Goal: Transaction & Acquisition: Book appointment/travel/reservation

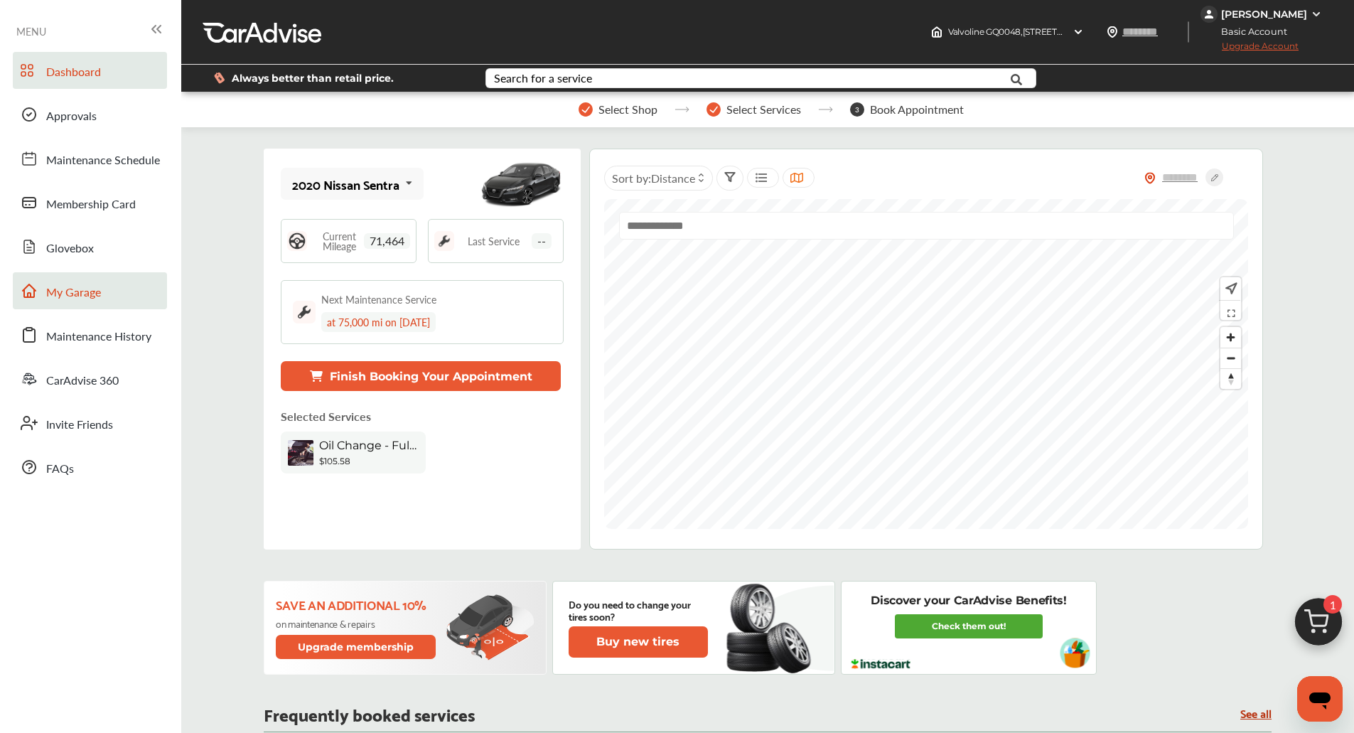
click at [66, 294] on span "My Garage" at bounding box center [73, 293] width 55 height 18
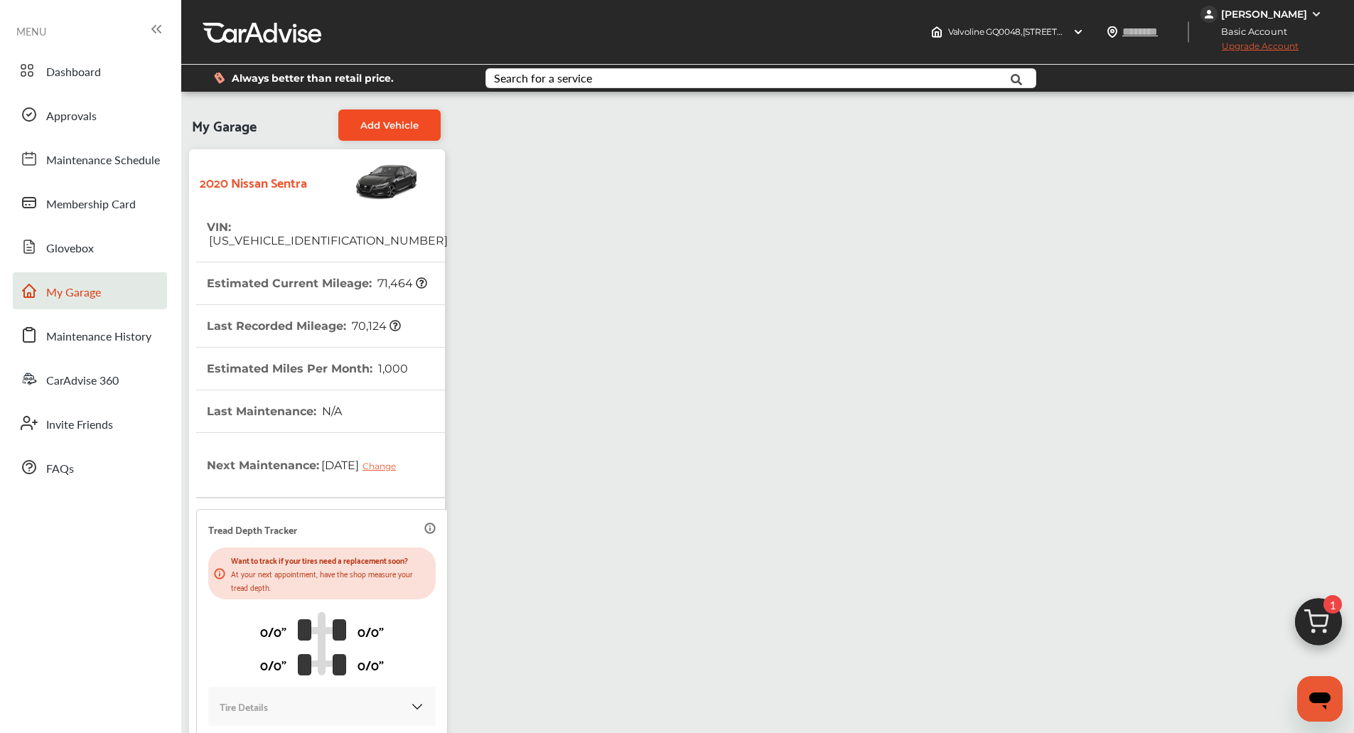
click at [426, 121] on link "Add Vehicle" at bounding box center [389, 124] width 102 height 31
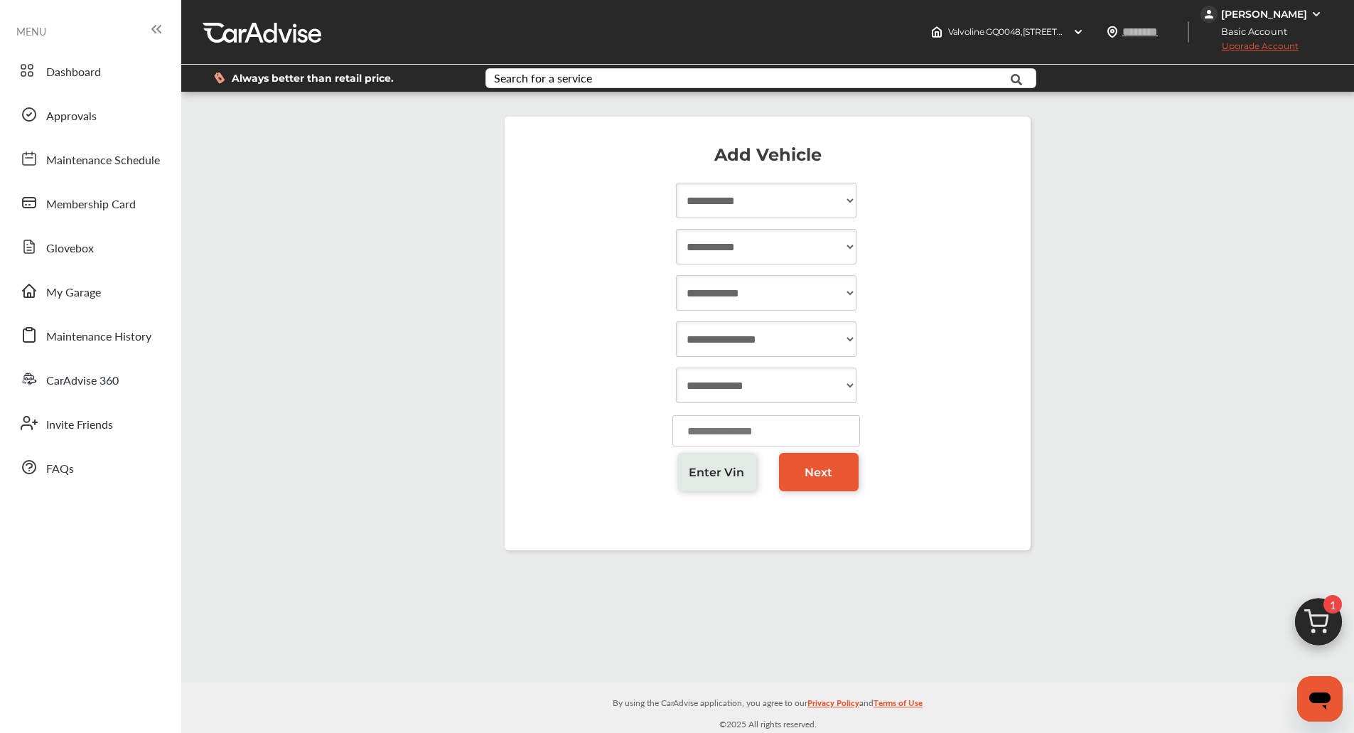
click at [709, 470] on span "Enter Vin" at bounding box center [716, 472] width 55 height 14
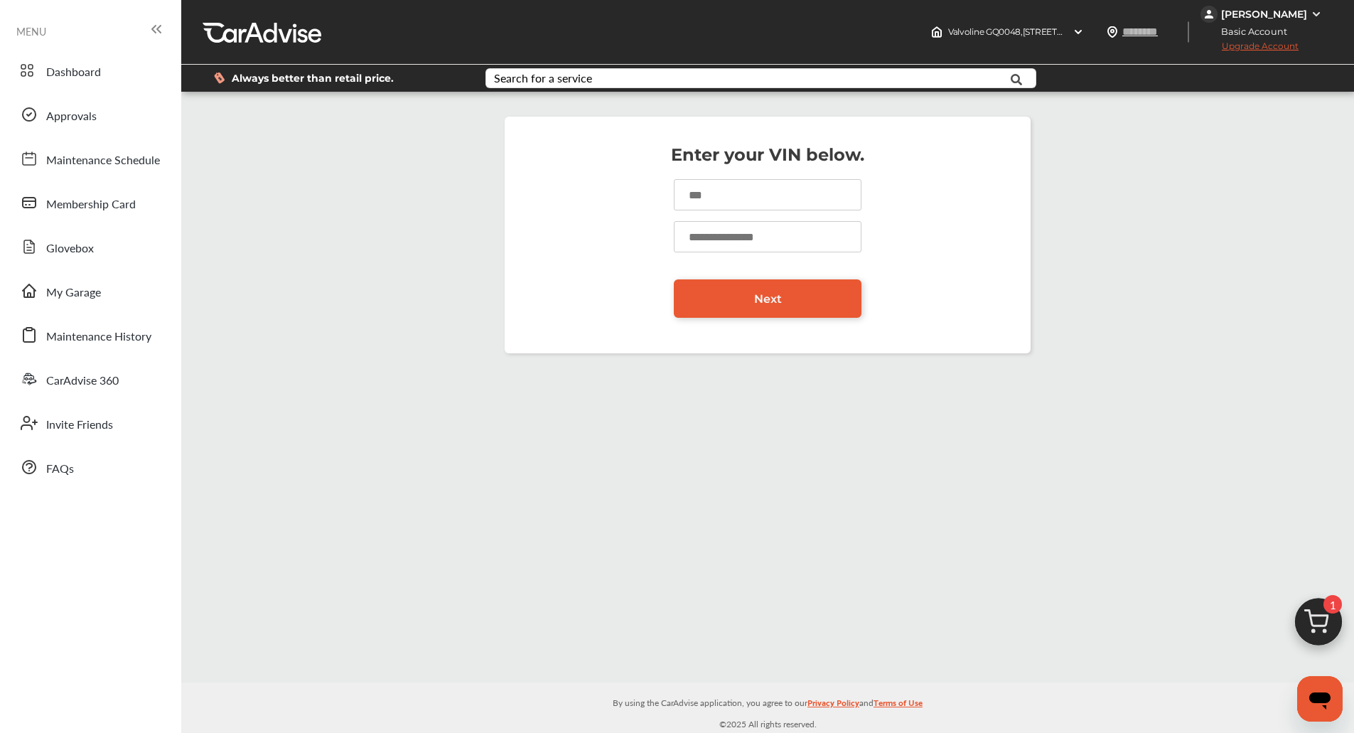
click at [693, 212] on div at bounding box center [767, 200] width 497 height 42
click at [690, 198] on input at bounding box center [768, 194] width 188 height 31
paste input "**********"
type input "**********"
click at [699, 243] on input "number" at bounding box center [768, 236] width 188 height 31
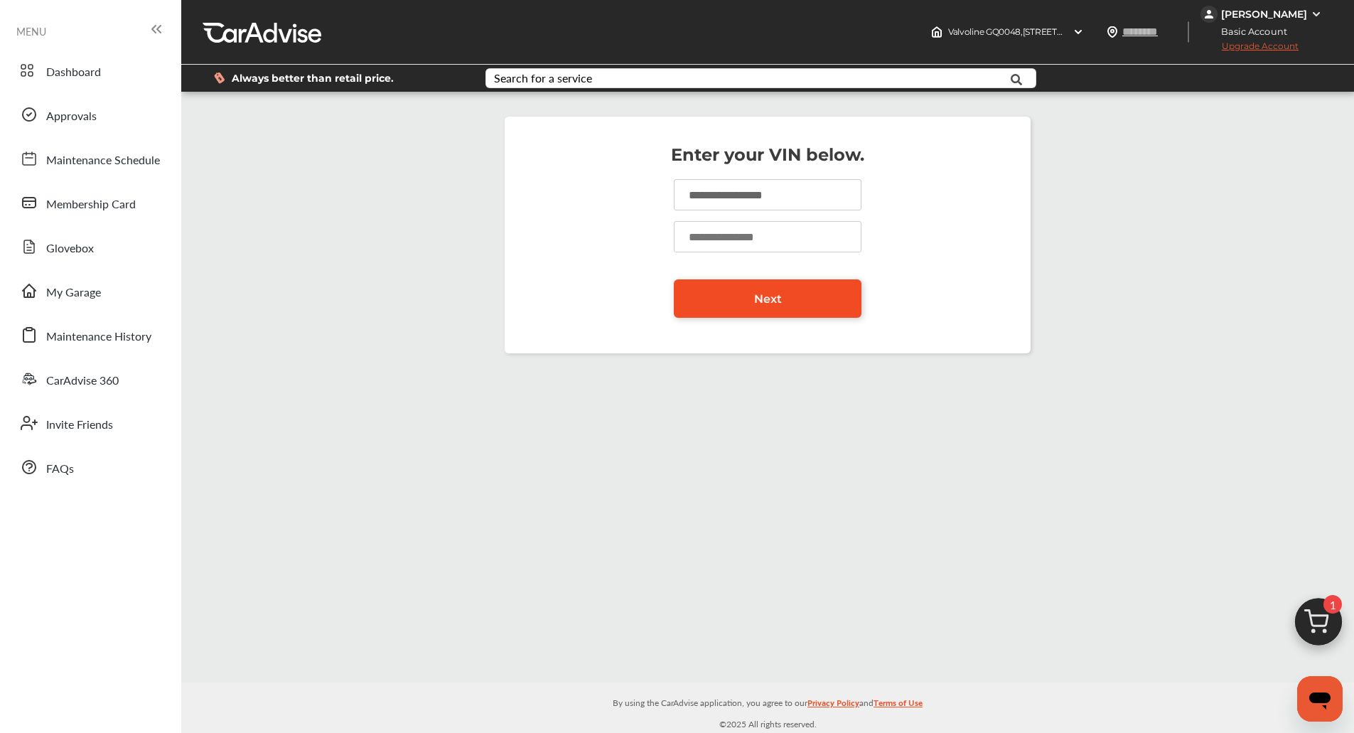
type input "*****"
click at [718, 296] on link "Next" at bounding box center [768, 298] width 188 height 38
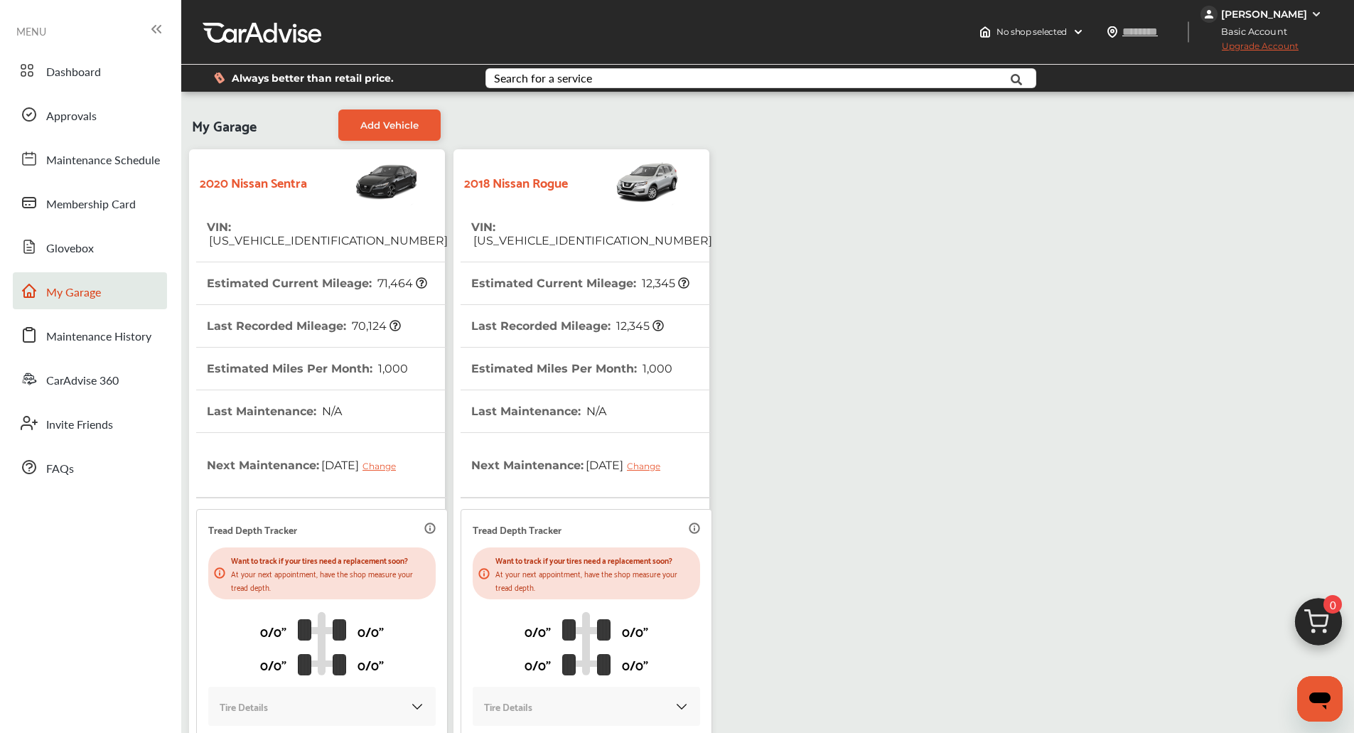
scroll to position [166, 0]
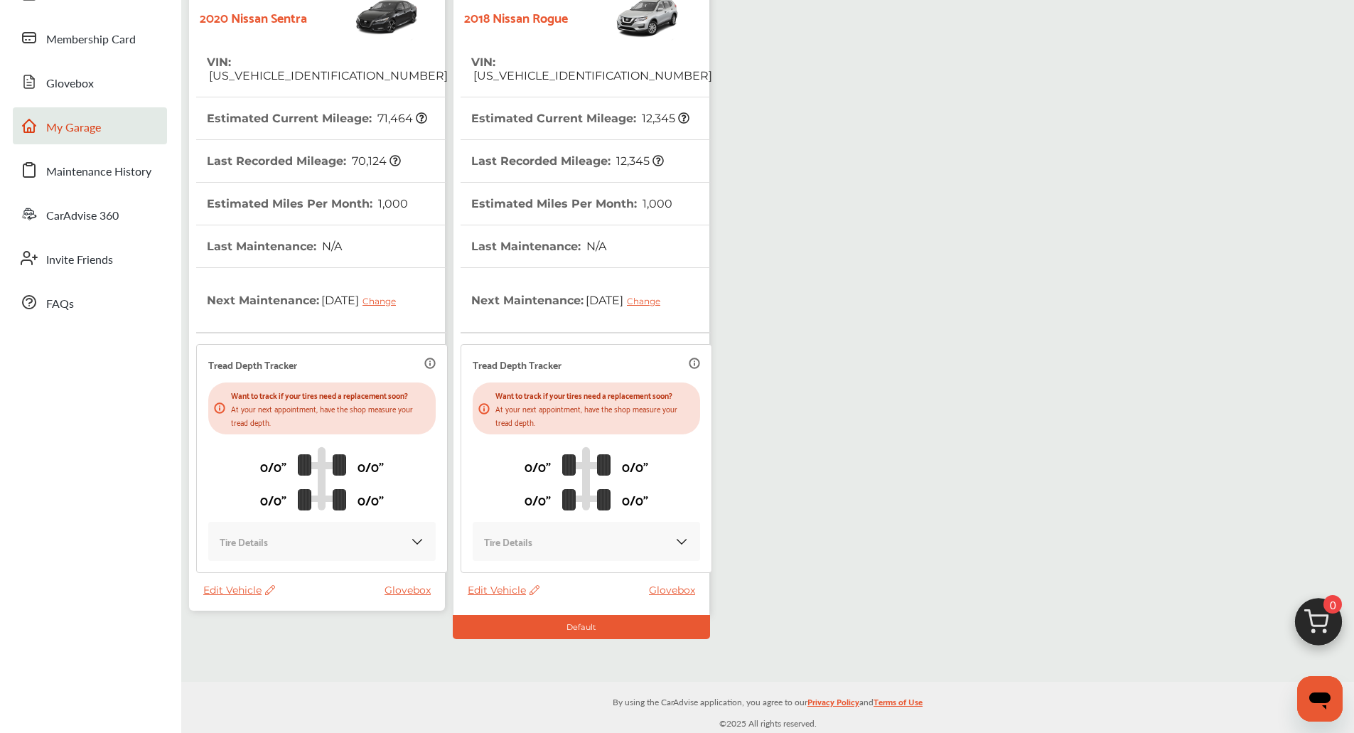
click at [232, 592] on span "Edit Vehicle" at bounding box center [239, 589] width 72 height 13
click at [269, 625] on div "Remove" at bounding box center [296, 629] width 128 height 22
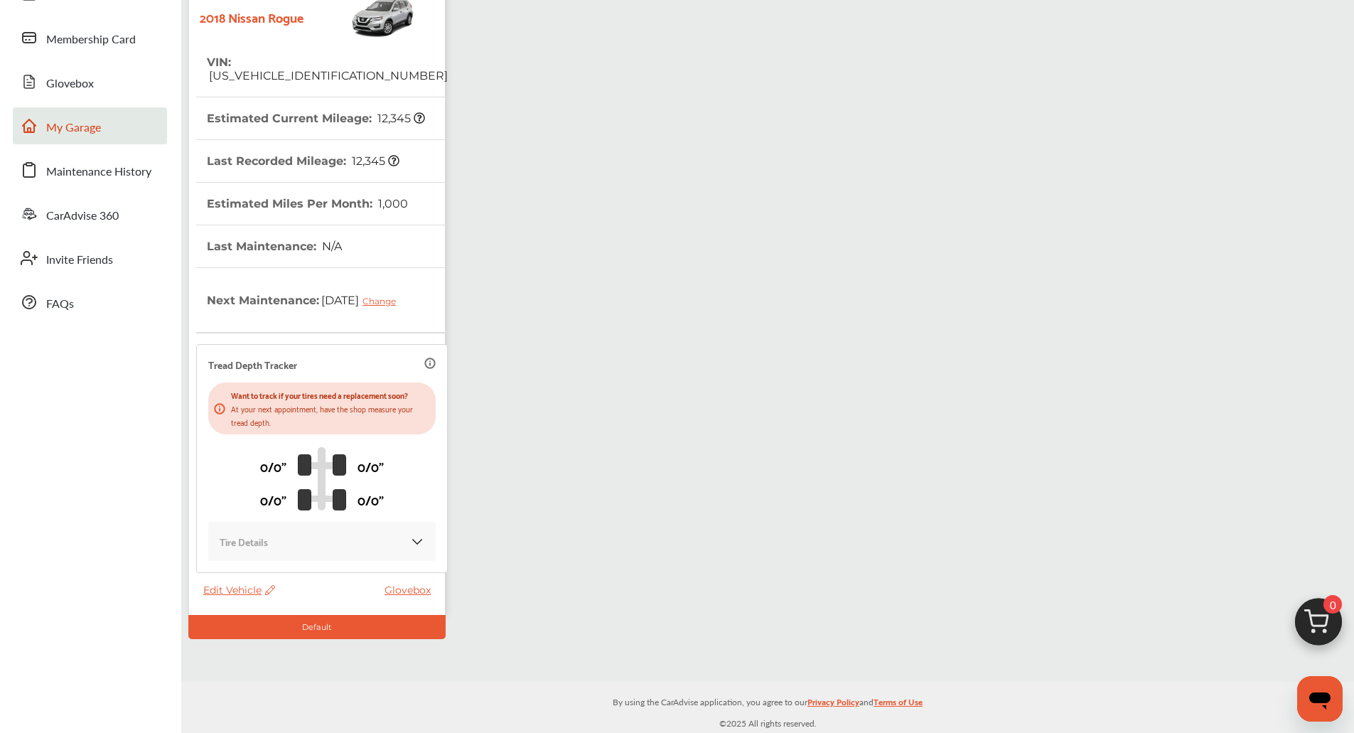
click at [242, 590] on span "Edit Vehicle" at bounding box center [239, 589] width 72 height 13
click at [221, 589] on span "Edit Vehicle" at bounding box center [239, 589] width 72 height 13
click at [221, 588] on span "Edit Vehicle" at bounding box center [239, 589] width 72 height 13
click at [72, 95] on link "Glovebox" at bounding box center [90, 81] width 154 height 37
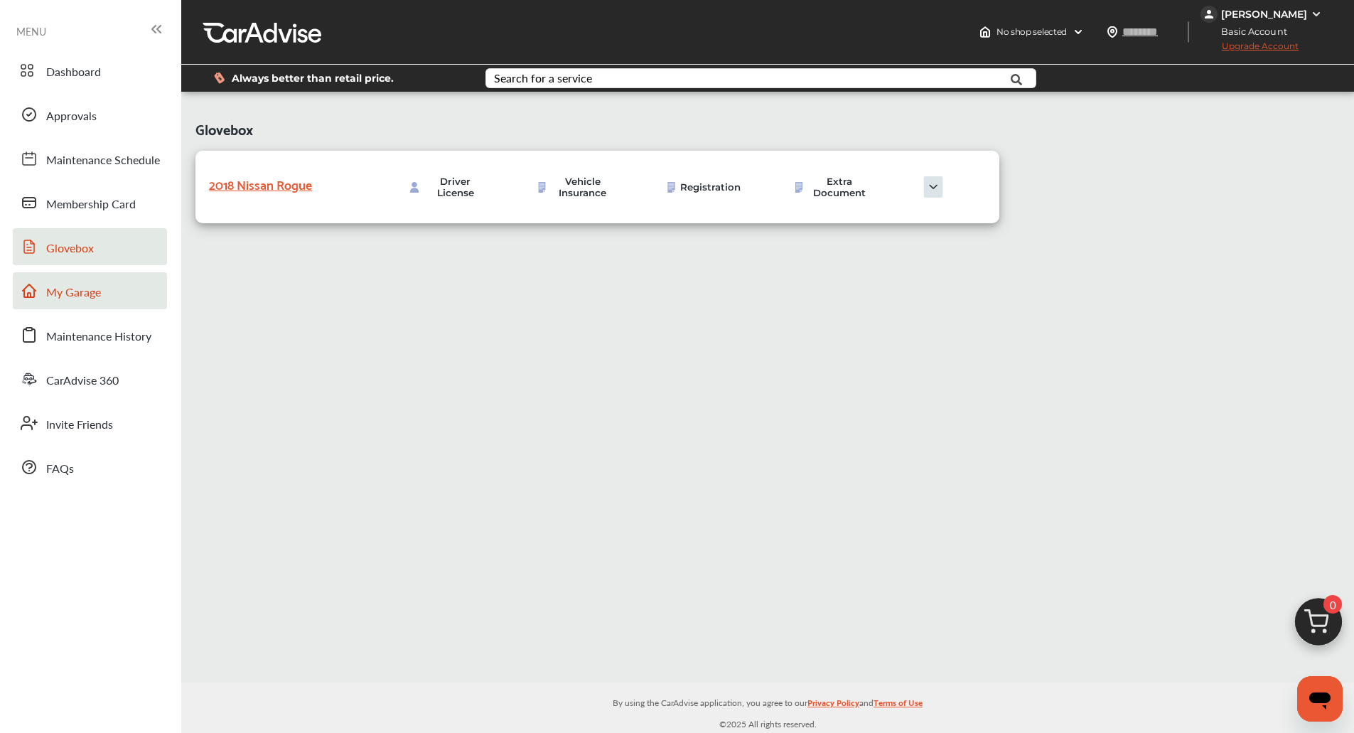
click at [77, 287] on span "My Garage" at bounding box center [73, 293] width 55 height 18
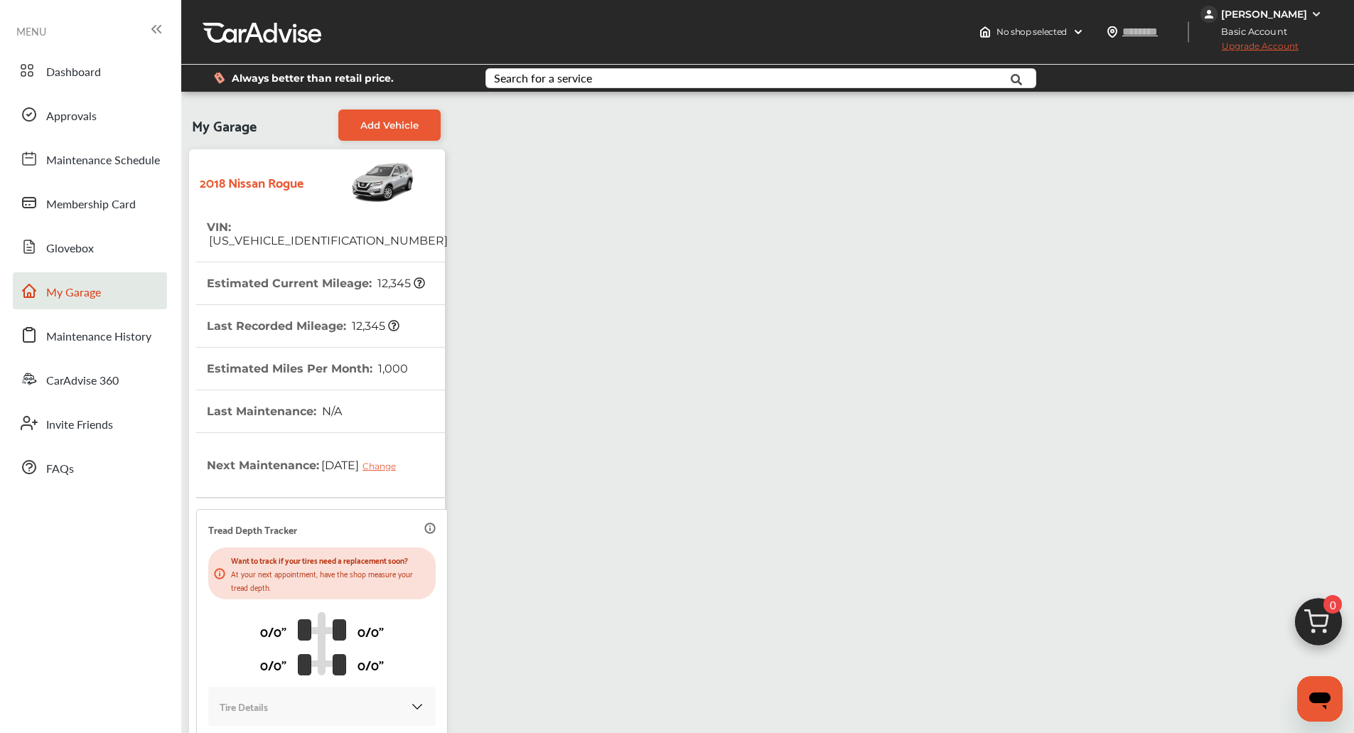
scroll to position [165, 0]
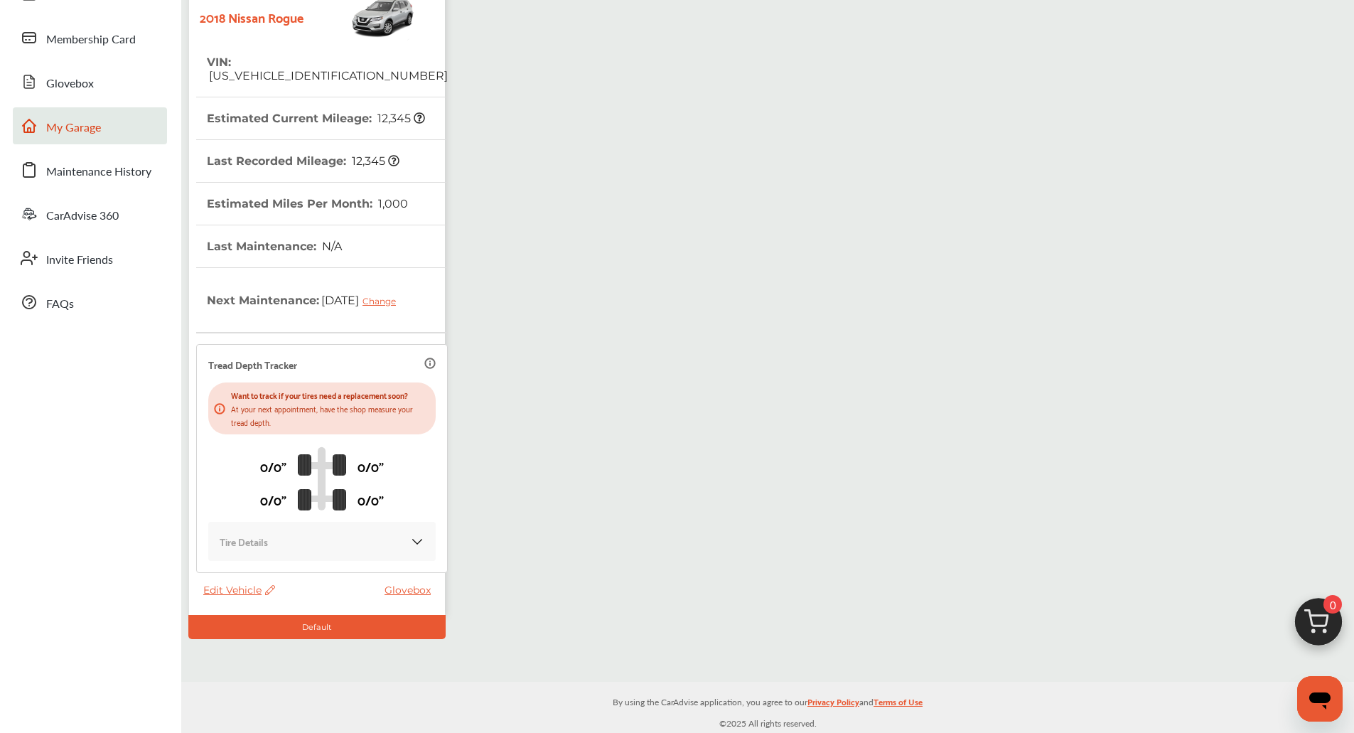
click at [227, 593] on span "Edit Vehicle" at bounding box center [239, 589] width 72 height 13
click at [240, 602] on div "Edit" at bounding box center [291, 609] width 128 height 22
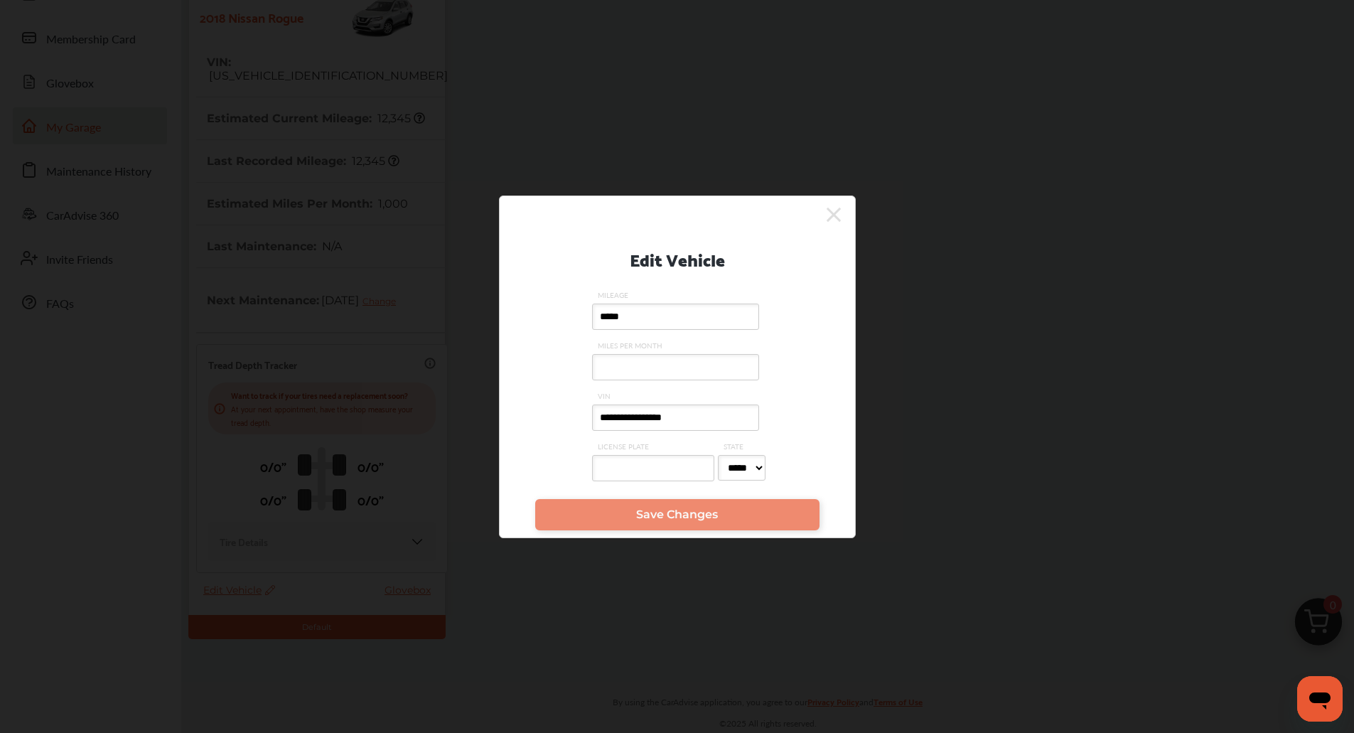
click at [650, 309] on input "*****" at bounding box center [675, 316] width 167 height 26
type input "******"
click at [662, 519] on span "Save Changes" at bounding box center [677, 514] width 82 height 14
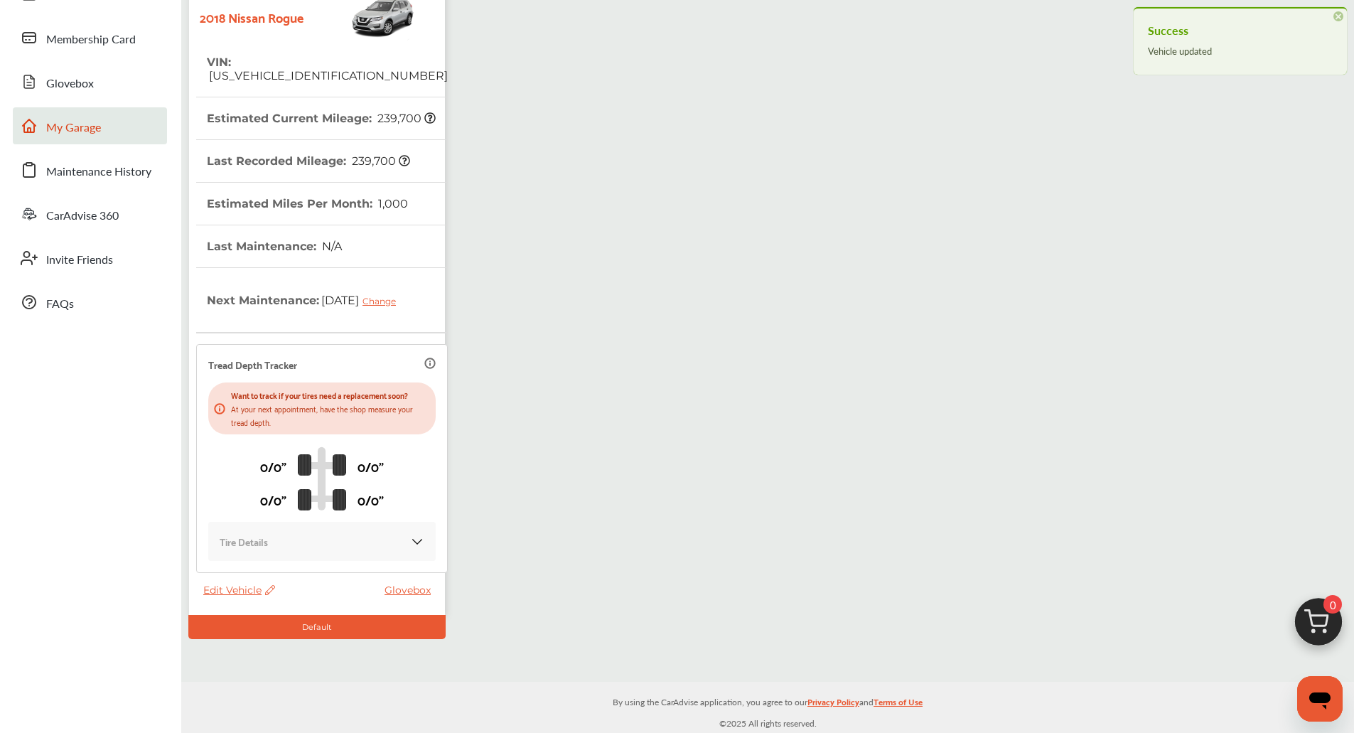
click at [662, 519] on div "My Garage Add Vehicle 2018 Nissan Rogue VIN : [US_VEHICLE_IDENTIFICATION_NUMBER…" at bounding box center [767, 287] width 1165 height 701
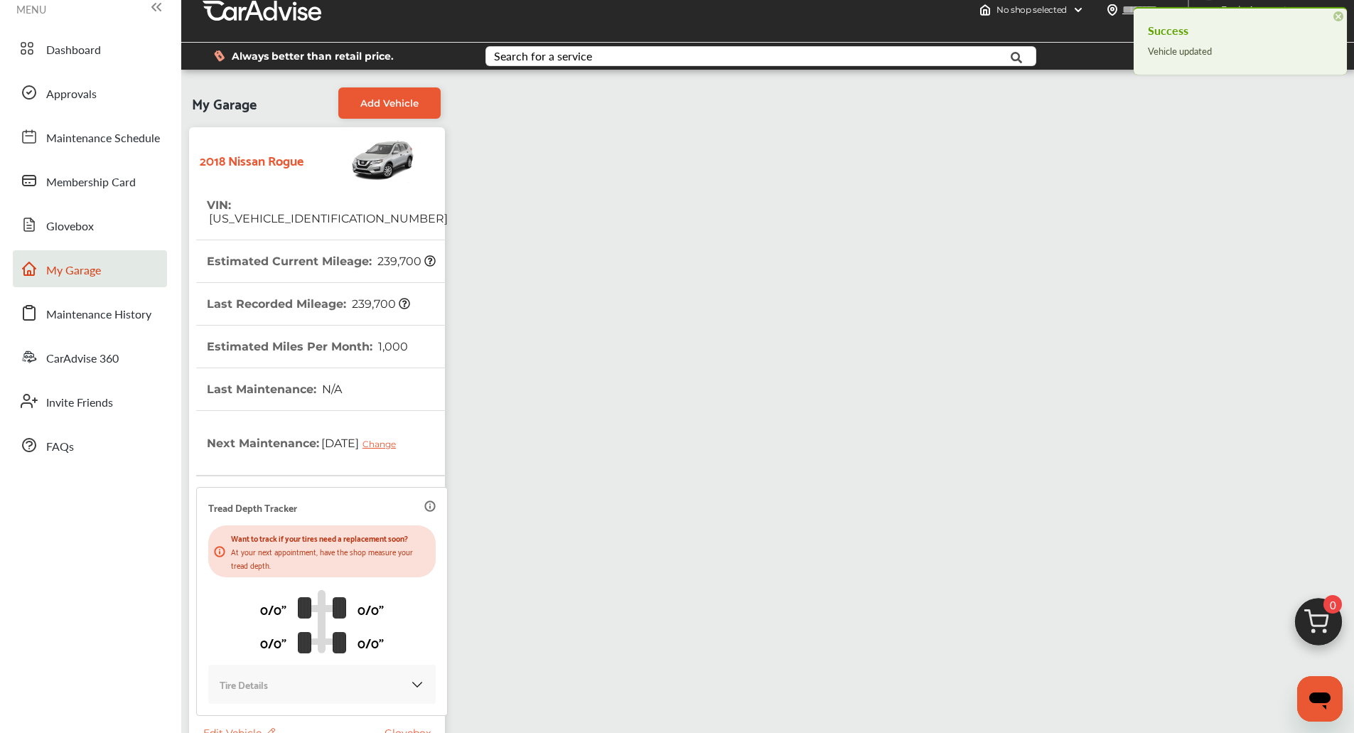
scroll to position [0, 0]
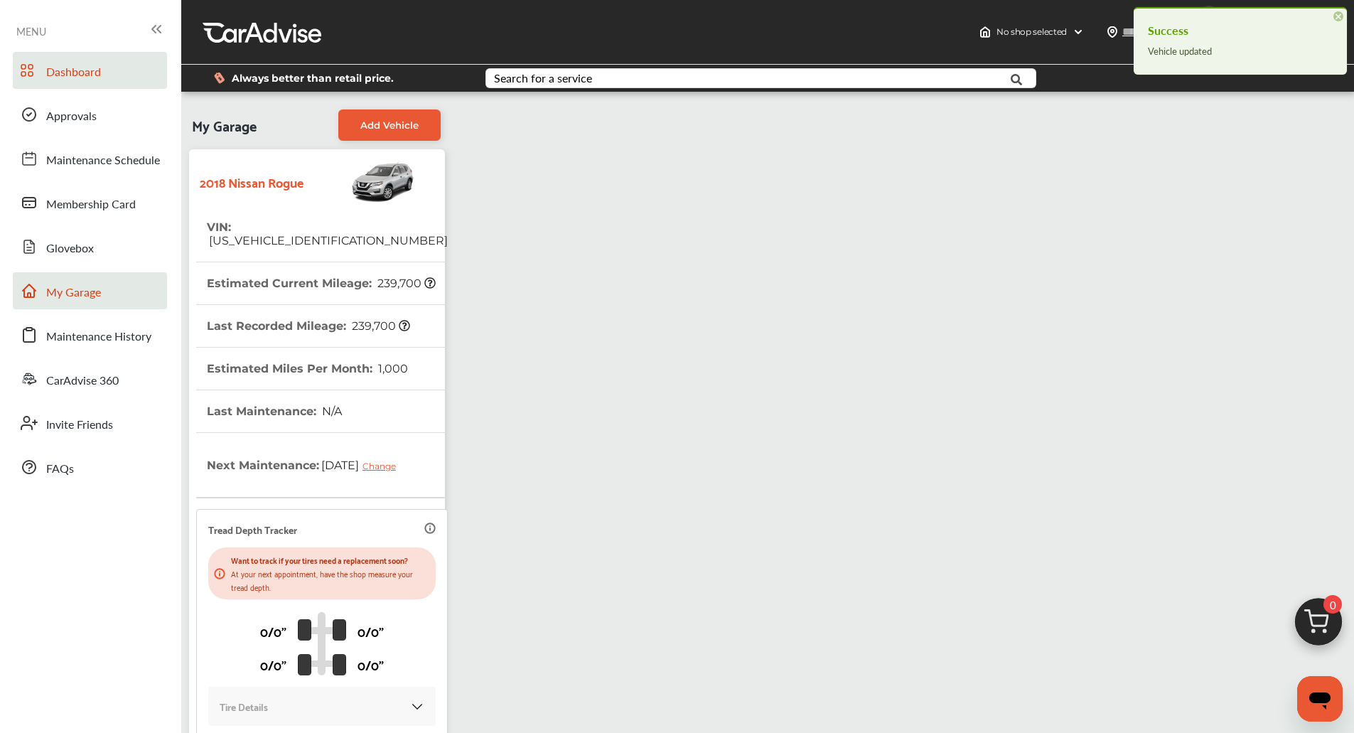
click at [124, 87] on link "Dashboard" at bounding box center [90, 70] width 154 height 37
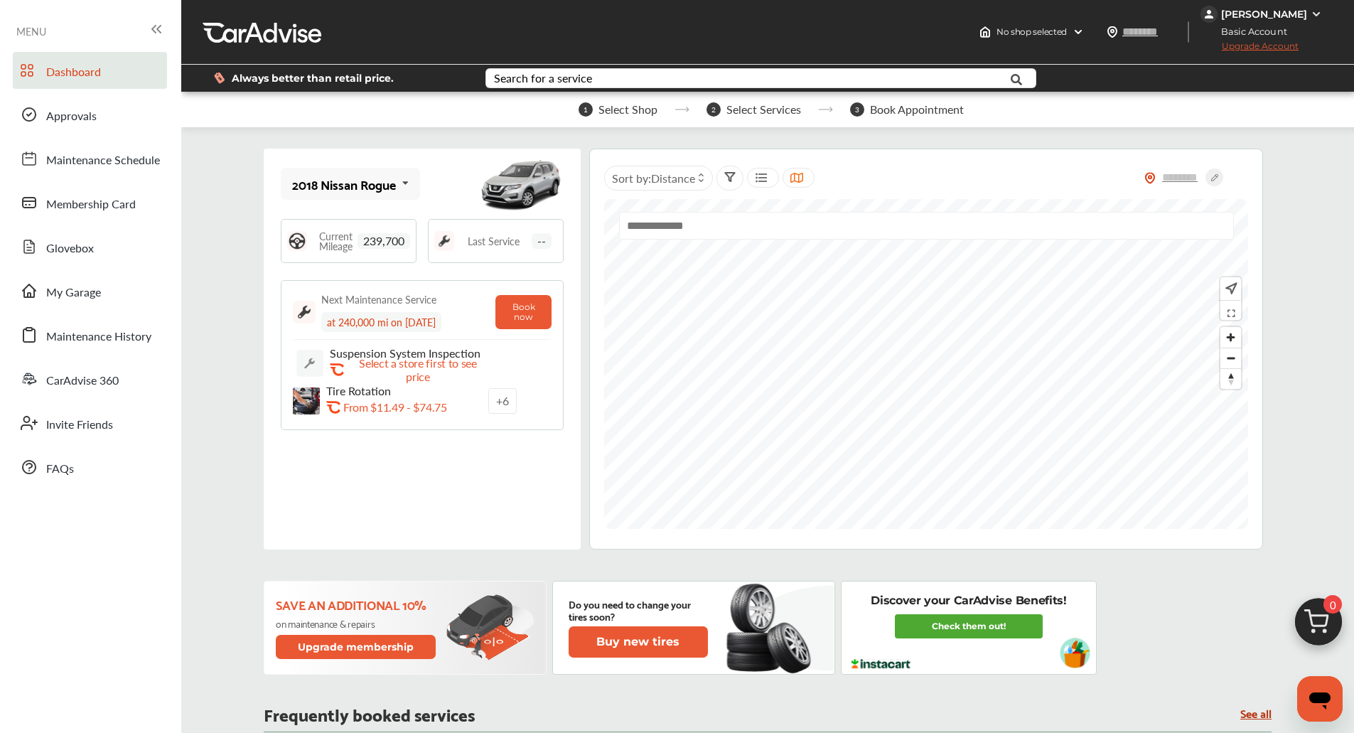
click at [1313, 16] on img at bounding box center [1315, 14] width 11 height 11
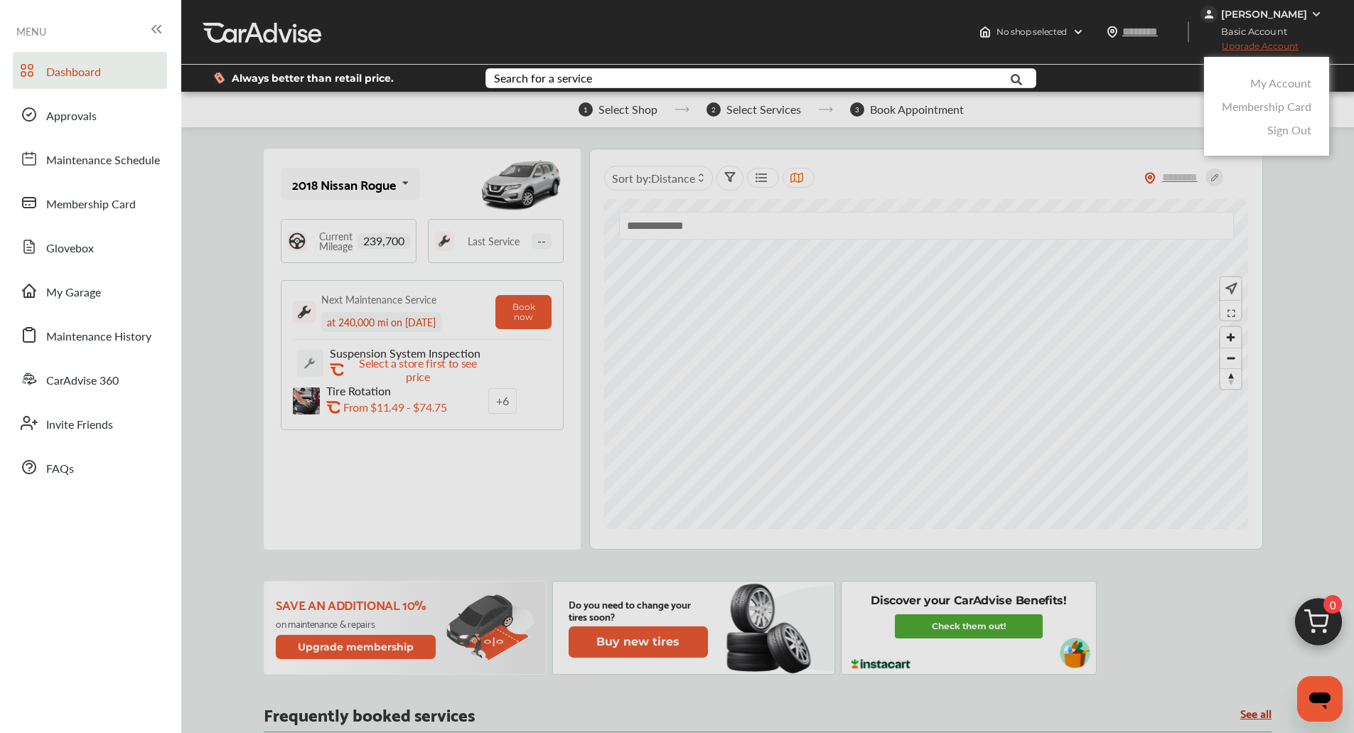
click at [1286, 84] on link "My Account" at bounding box center [1280, 83] width 61 height 16
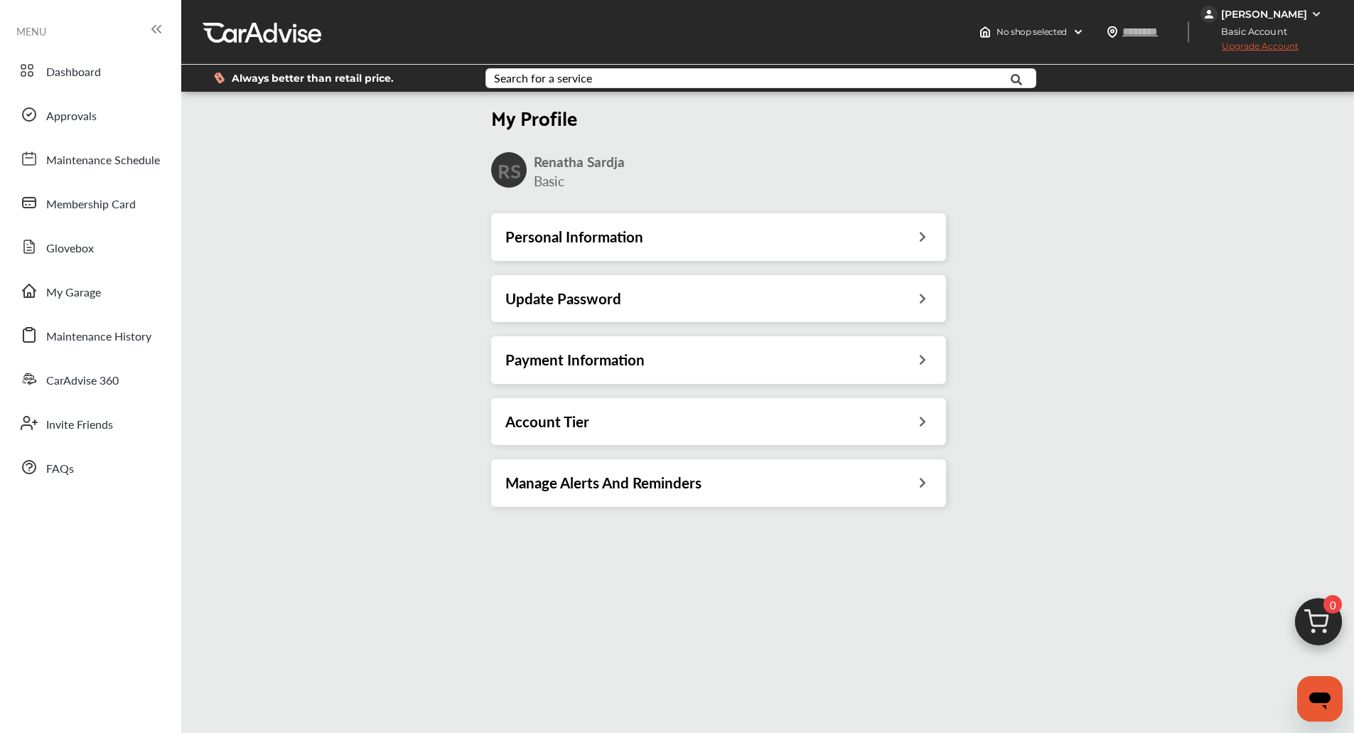
click at [702, 360] on div "Payment Information" at bounding box center [718, 359] width 426 height 18
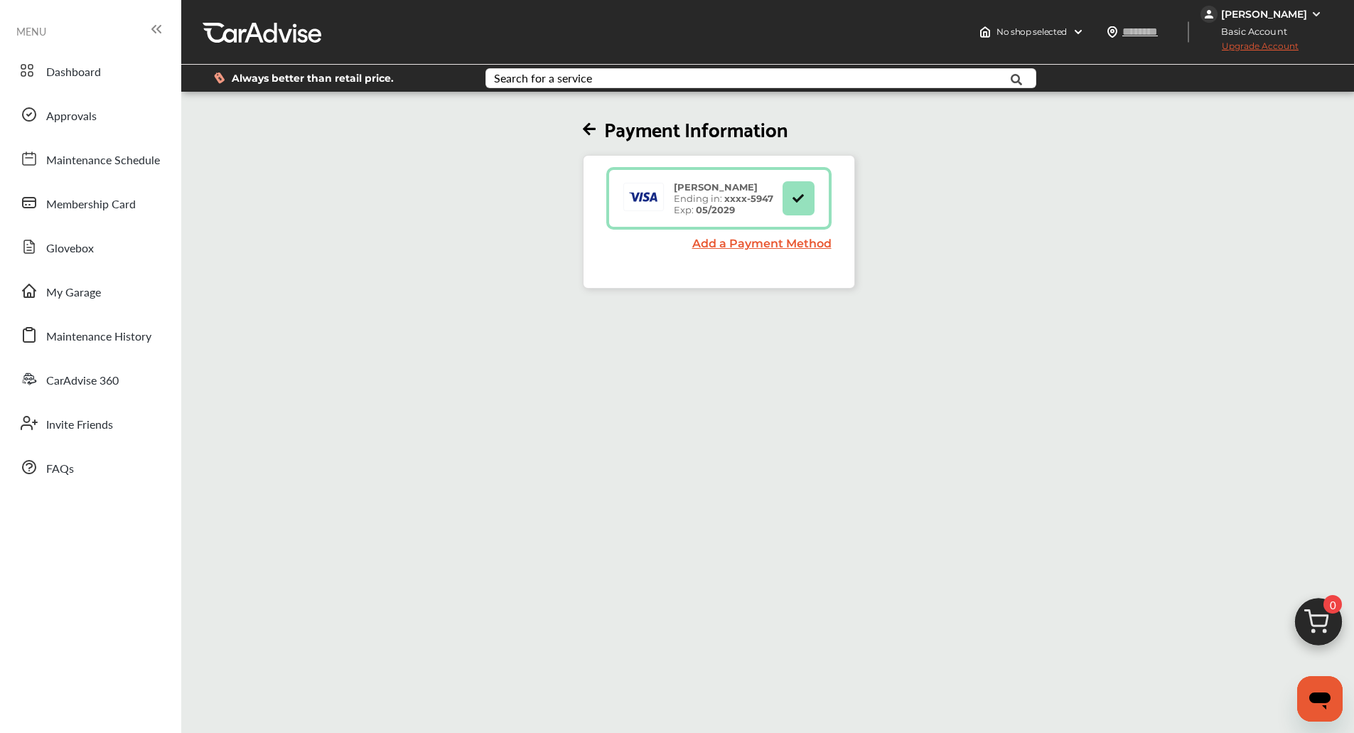
click at [952, 423] on div "Payment Information Onny Sardja Ending in: xxxx- 5947 Exp: 05/2029 Add a Paymen…" at bounding box center [713, 461] width 1072 height 733
click at [1314, 616] on img at bounding box center [1318, 625] width 68 height 68
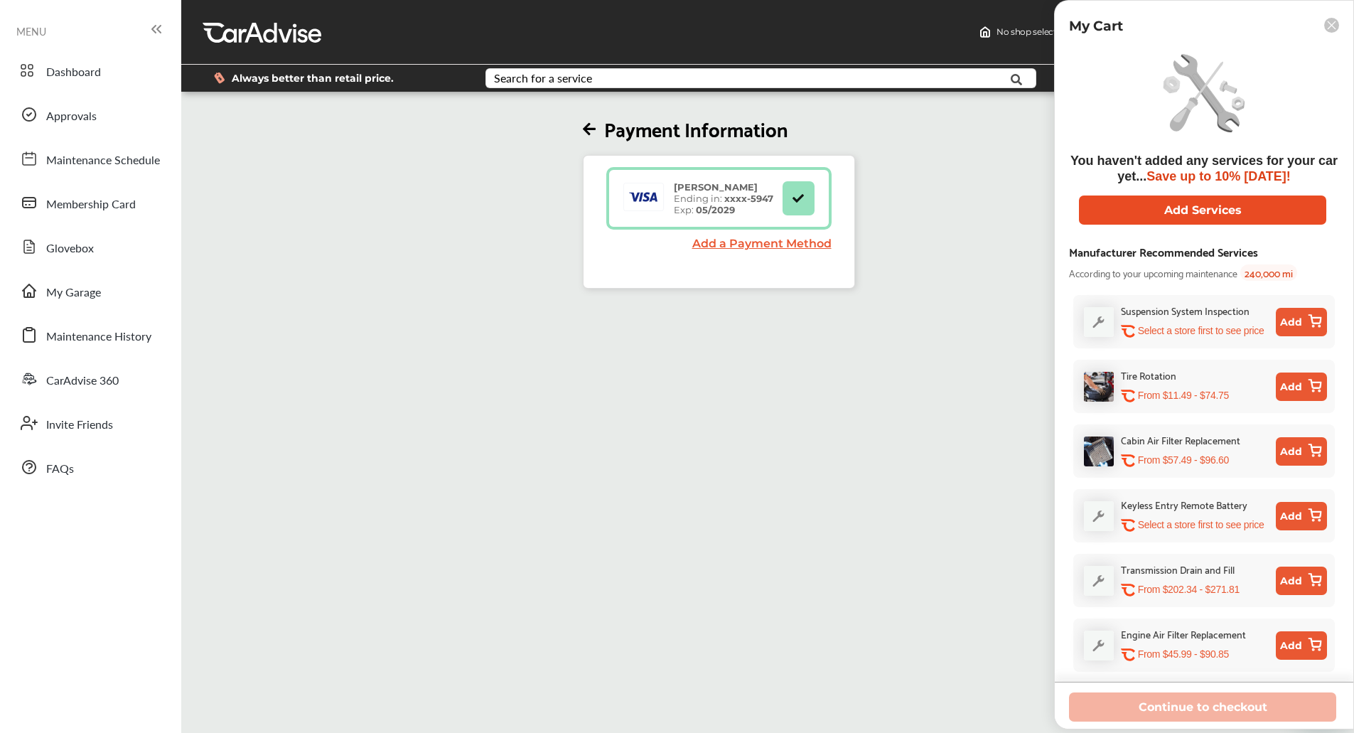
click at [1161, 215] on button "Add Services" at bounding box center [1202, 209] width 247 height 29
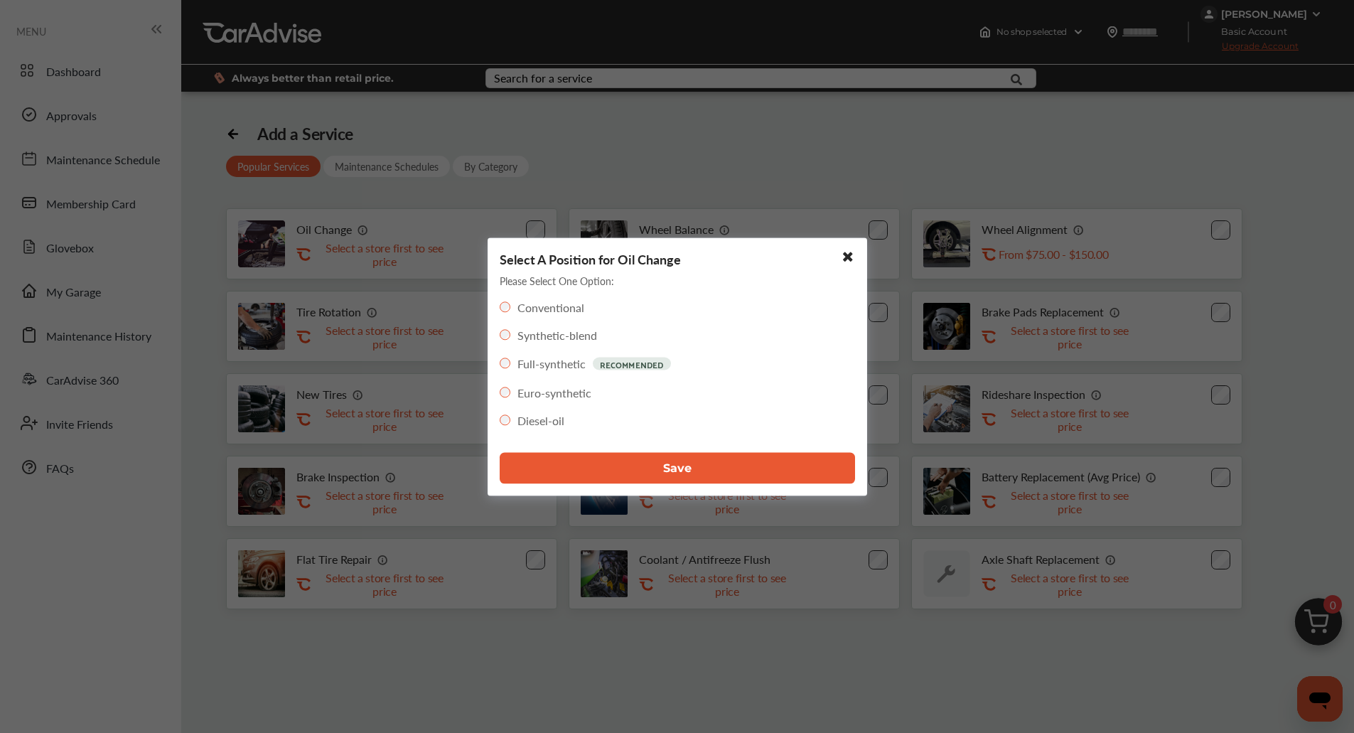
click at [615, 466] on button "Save" at bounding box center [677, 467] width 355 height 31
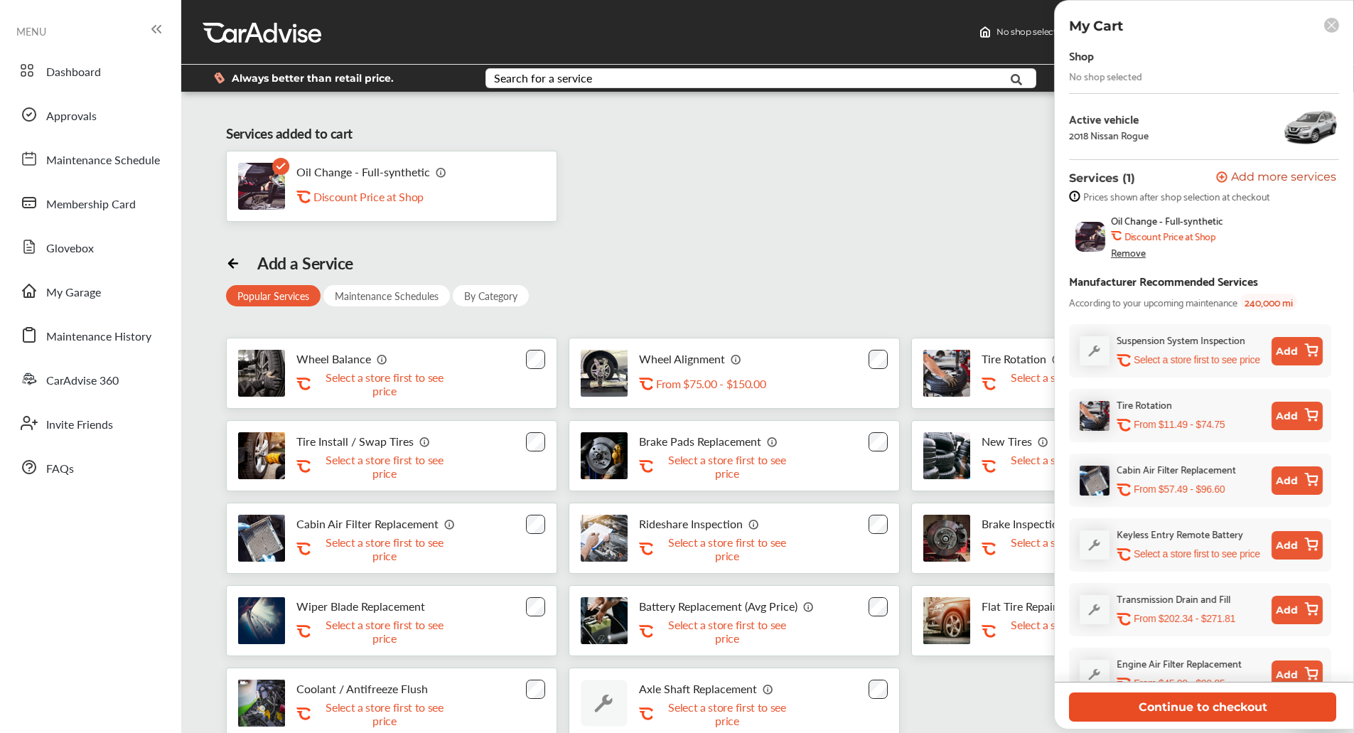
click at [1180, 708] on button "Continue to checkout" at bounding box center [1202, 706] width 267 height 29
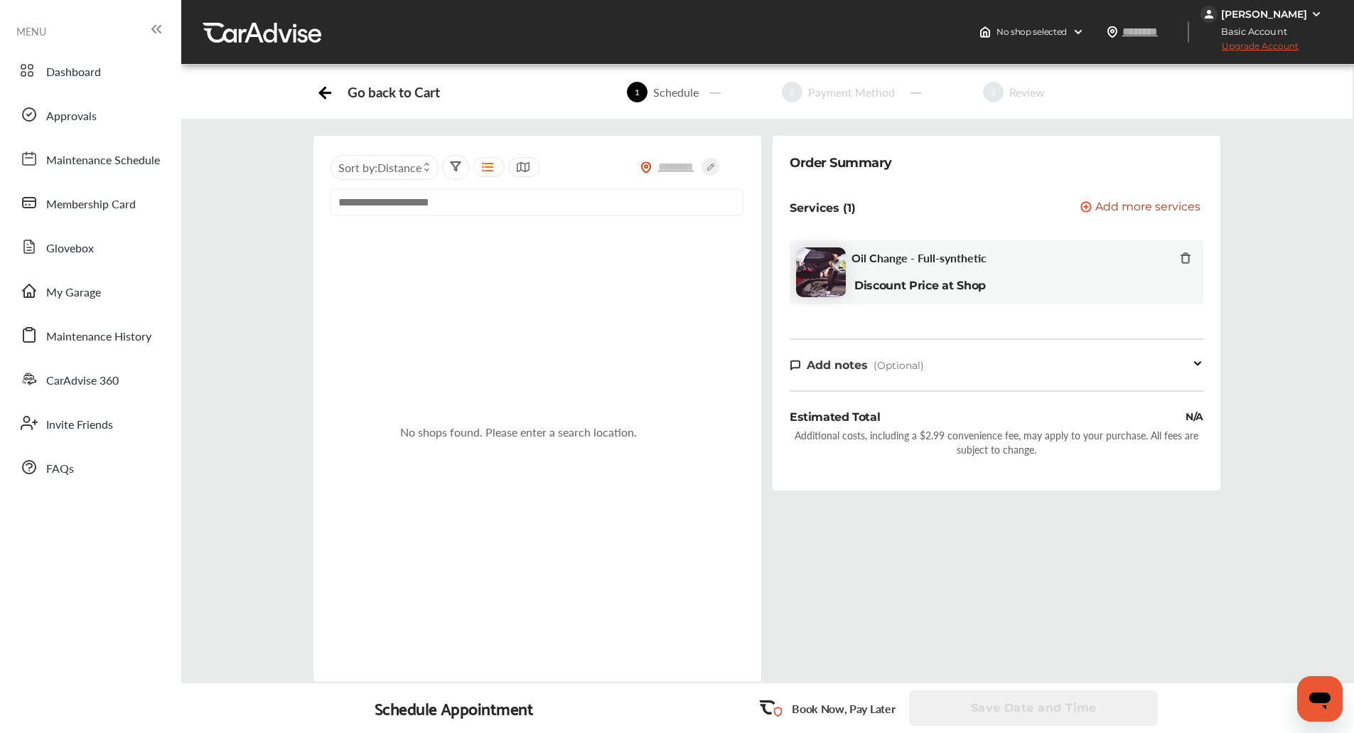
click at [547, 196] on input "text" at bounding box center [536, 202] width 413 height 28
click at [1146, 27] on input "text" at bounding box center [1153, 31] width 65 height 15
click at [551, 212] on input "text" at bounding box center [536, 202] width 413 height 28
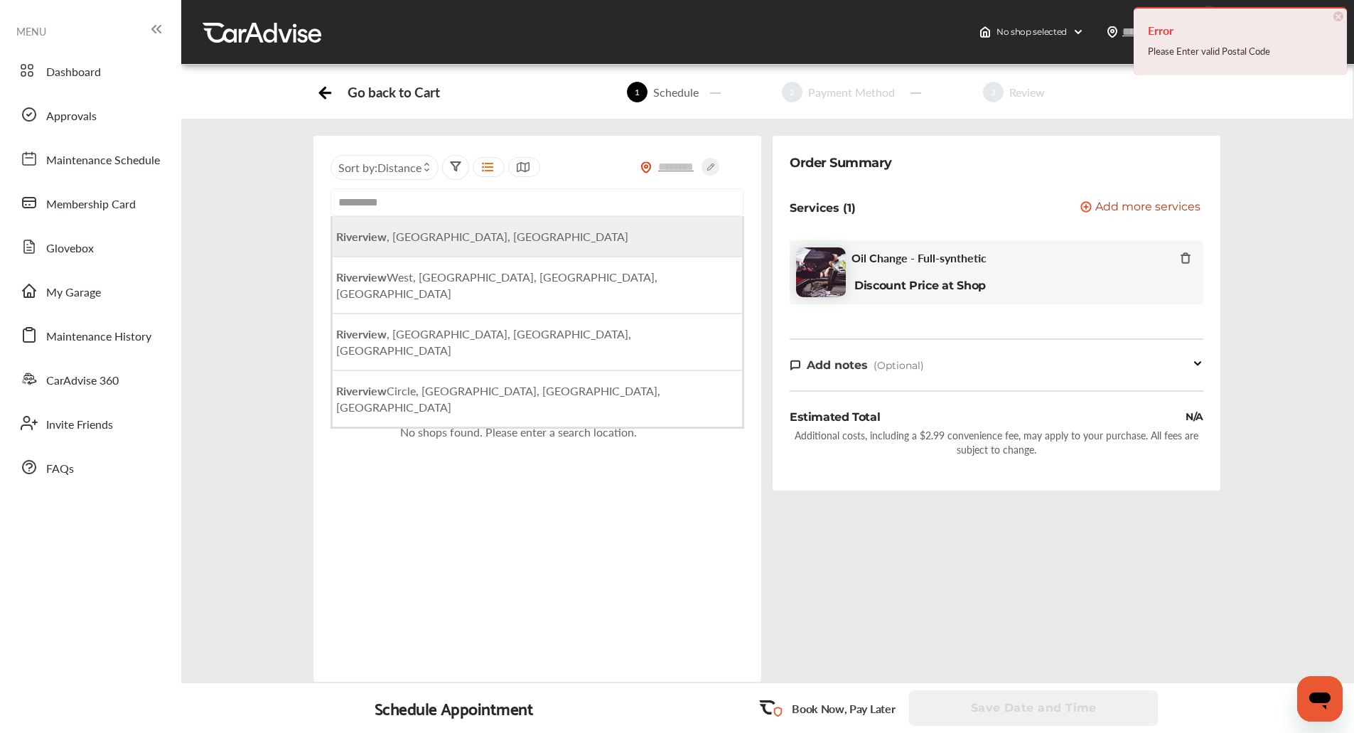
click at [490, 234] on li "[GEOGRAPHIC_DATA] , [GEOGRAPHIC_DATA], [GEOGRAPHIC_DATA]" at bounding box center [537, 236] width 411 height 41
type input "**********"
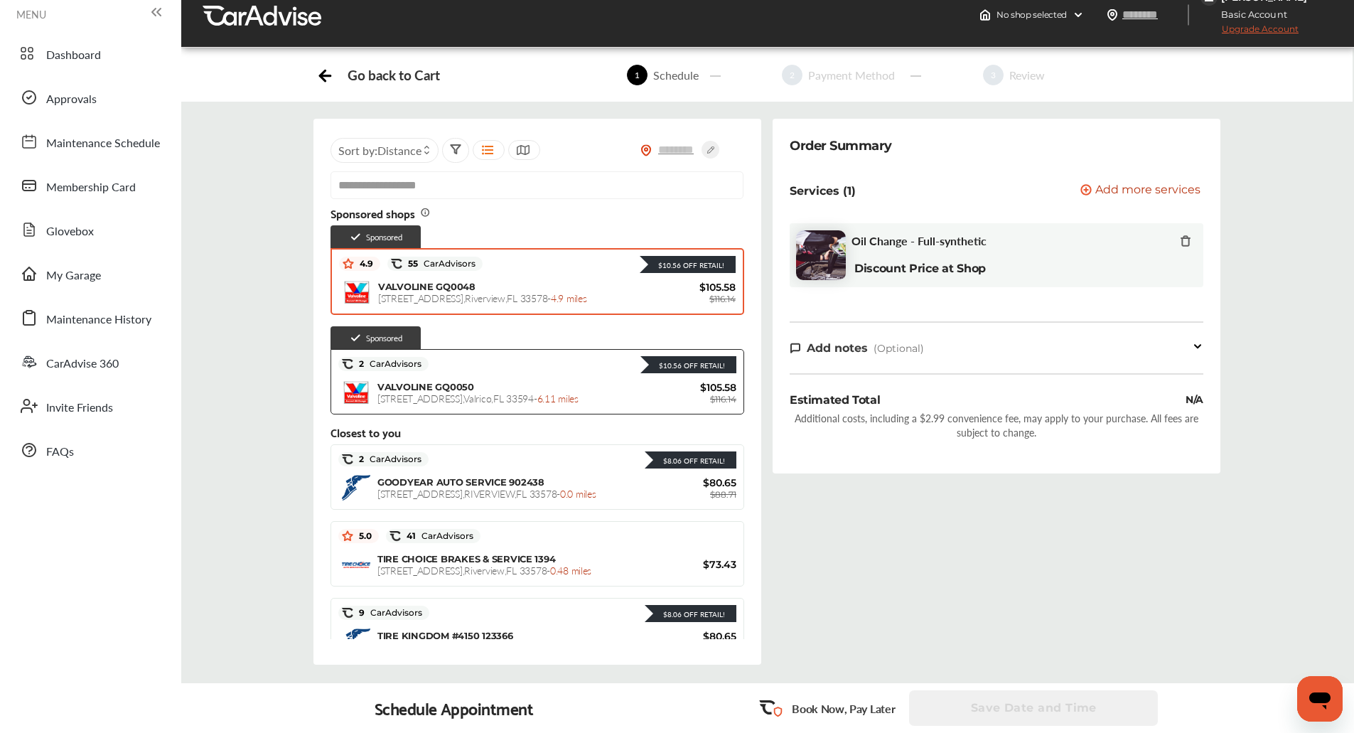
click at [463, 286] on span "VALVOLINE GQ0048" at bounding box center [426, 286] width 97 height 11
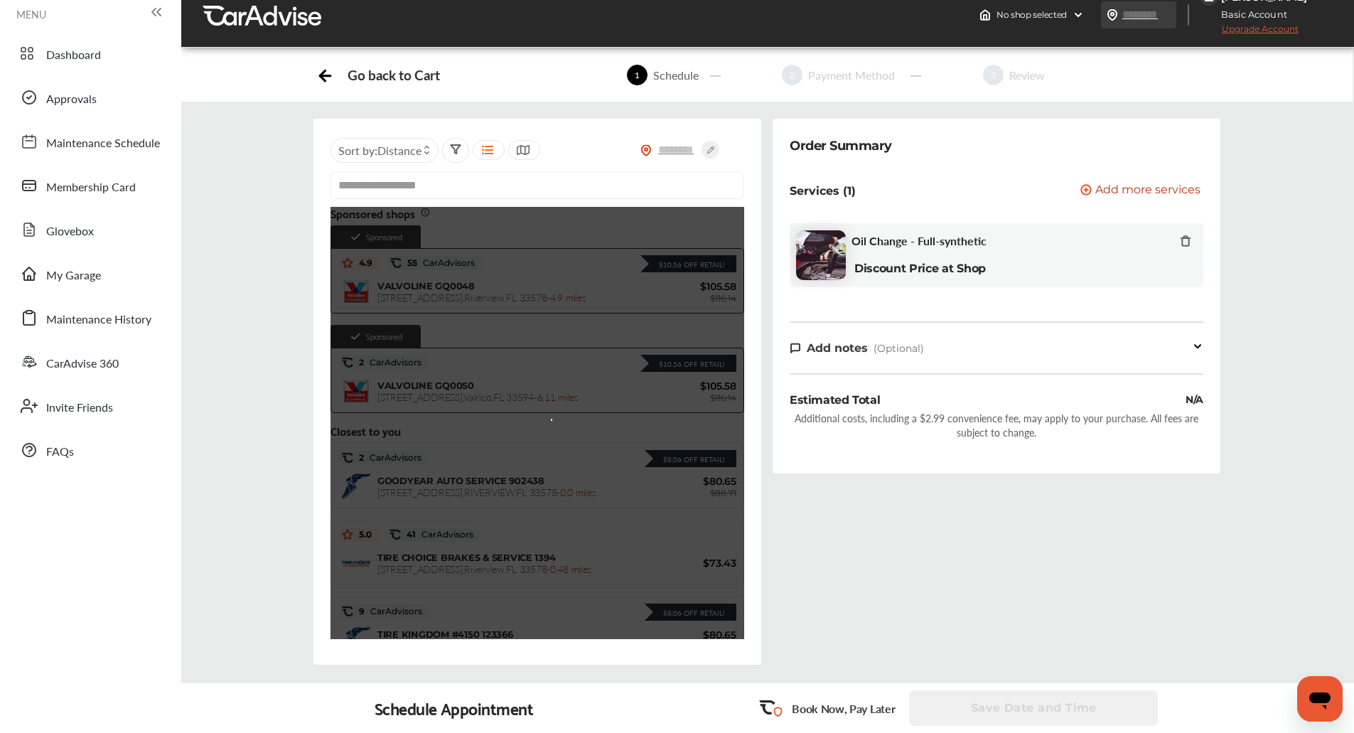
click at [1148, 12] on input "text" at bounding box center [1153, 14] width 65 height 15
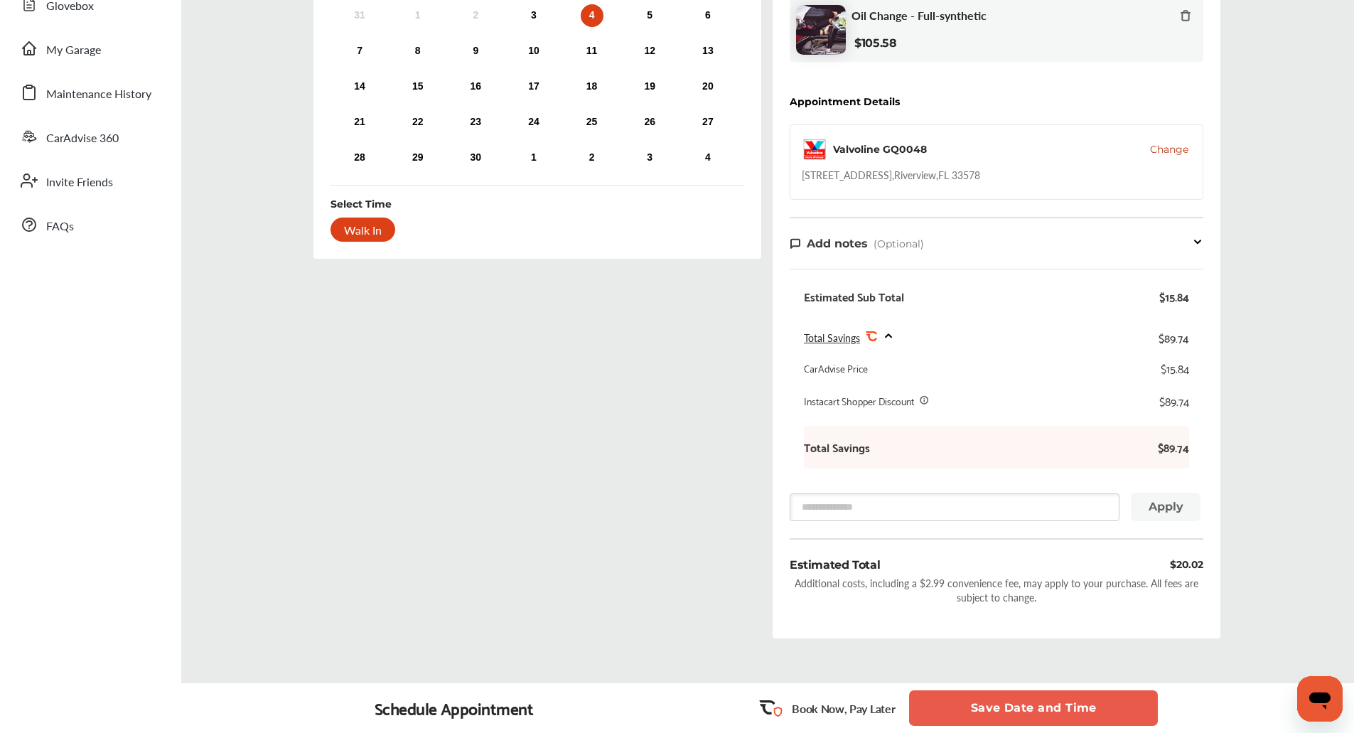
scroll to position [248, 0]
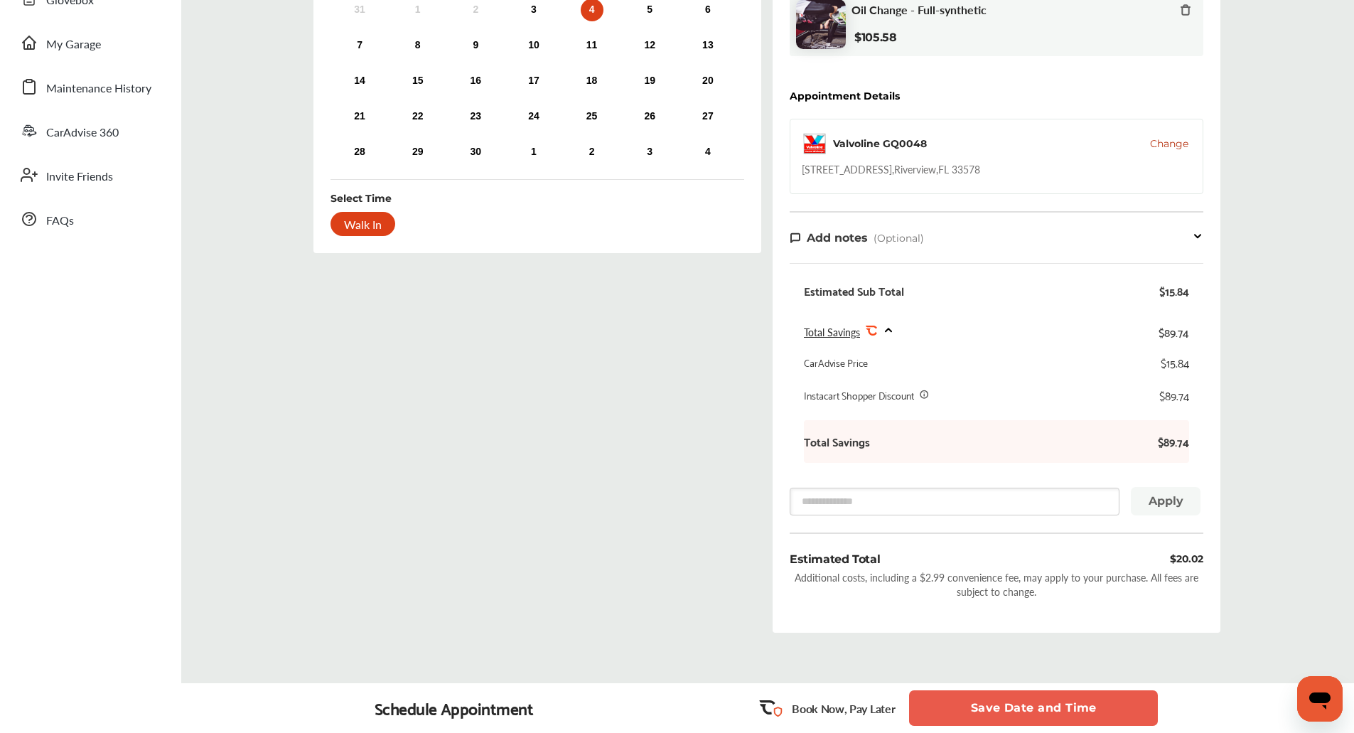
type input "*****"
click at [974, 711] on button "Save Date and Time" at bounding box center [1033, 708] width 249 height 36
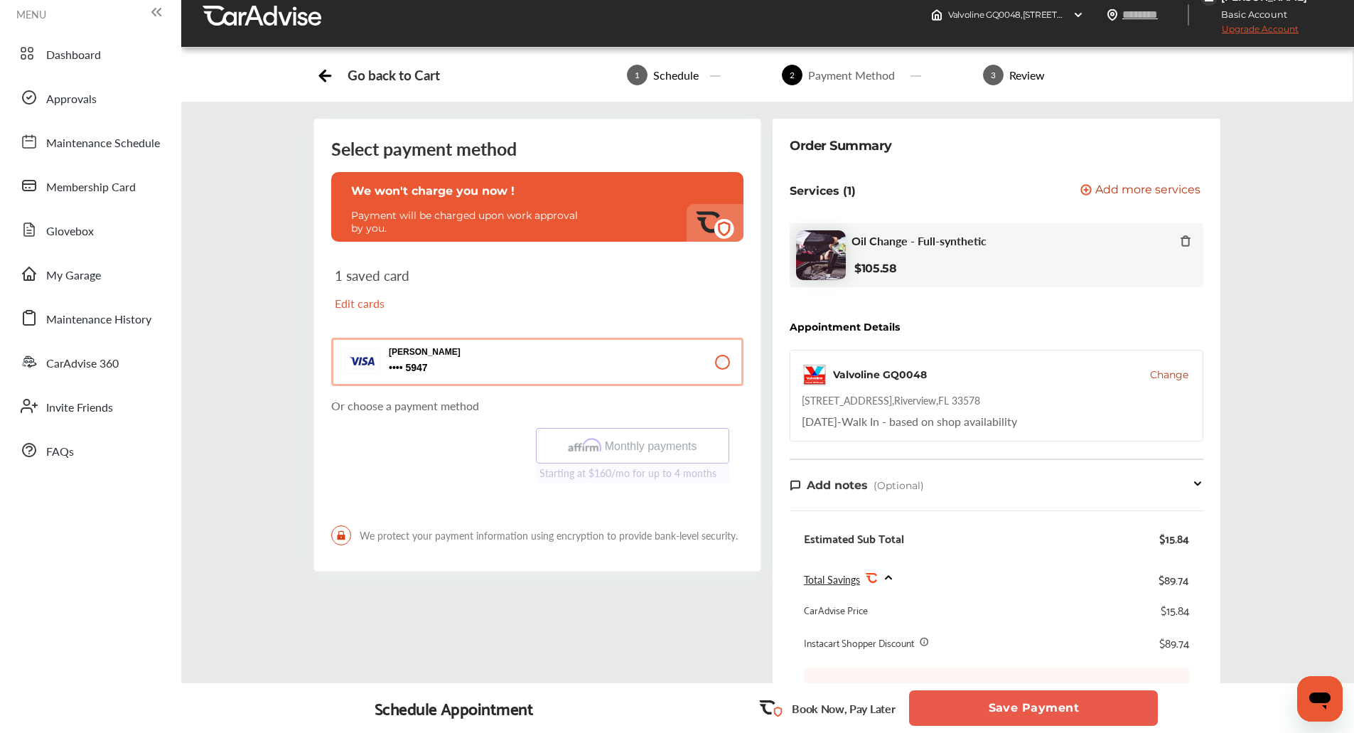
scroll to position [109, 0]
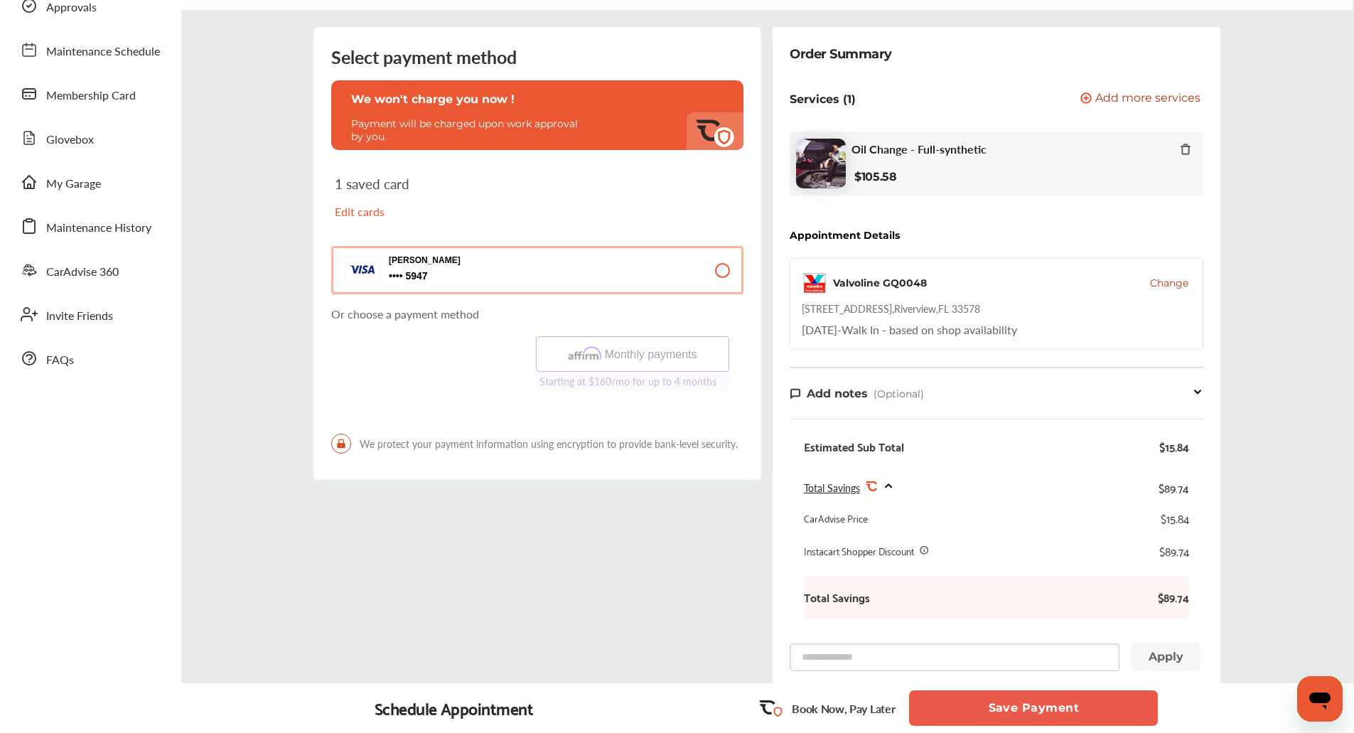
click at [1029, 689] on div "Book Now, Pay Later Save Payment" at bounding box center [956, 708] width 409 height 39
click at [1025, 696] on button "Save Payment" at bounding box center [1033, 708] width 249 height 36
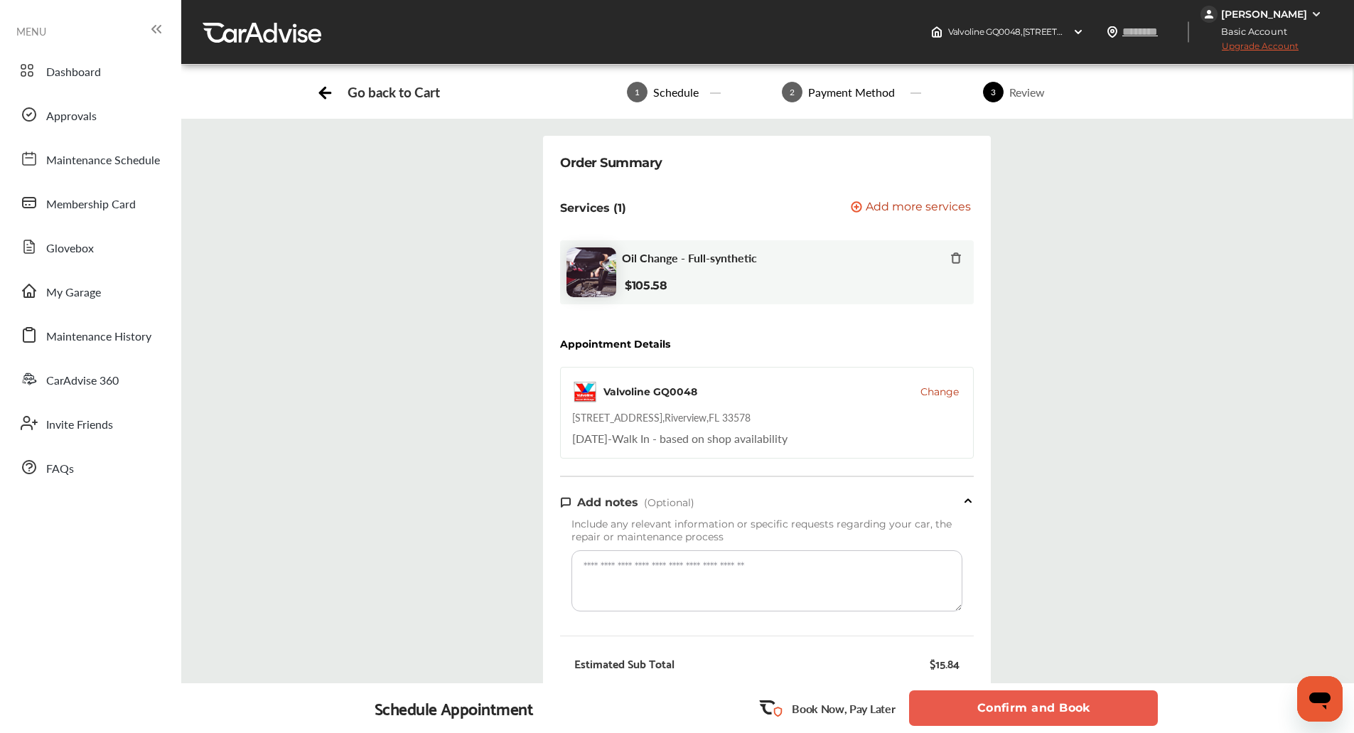
click at [1040, 701] on button "Confirm and Book" at bounding box center [1033, 708] width 249 height 36
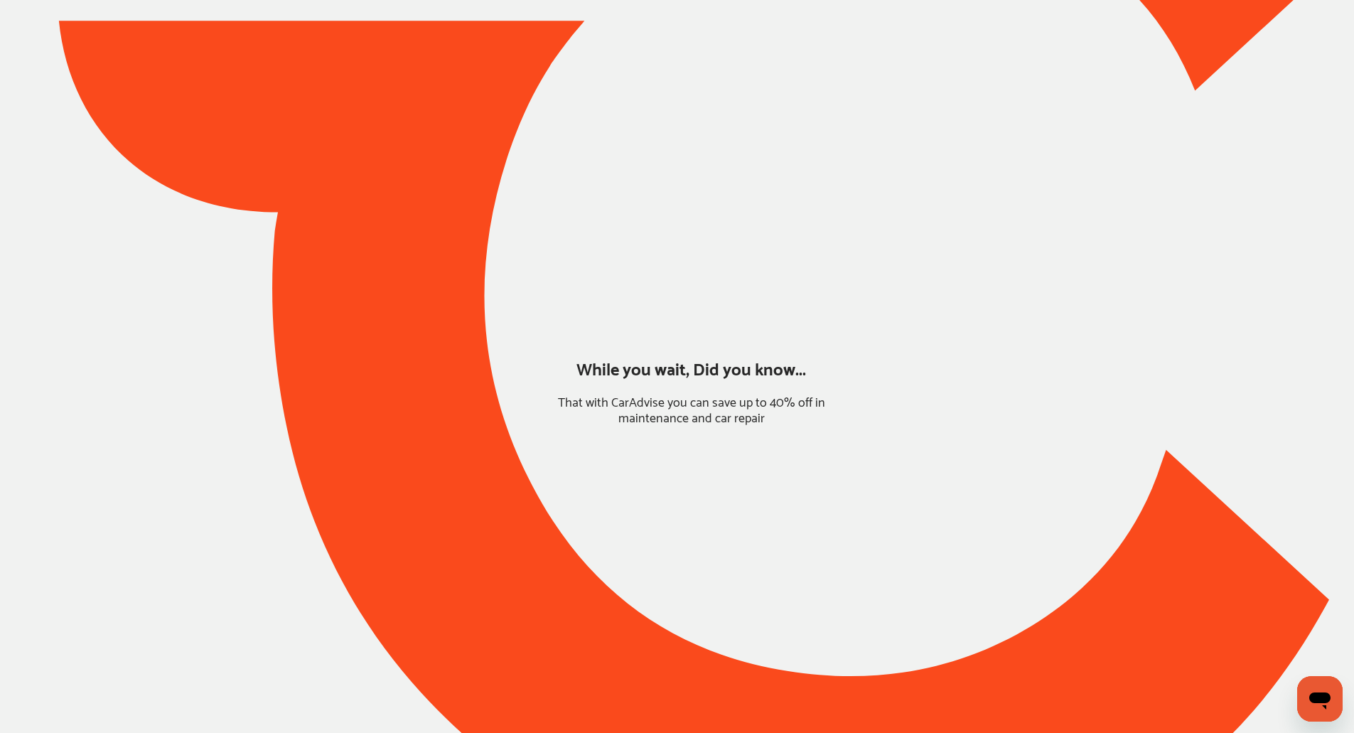
type input "*****"
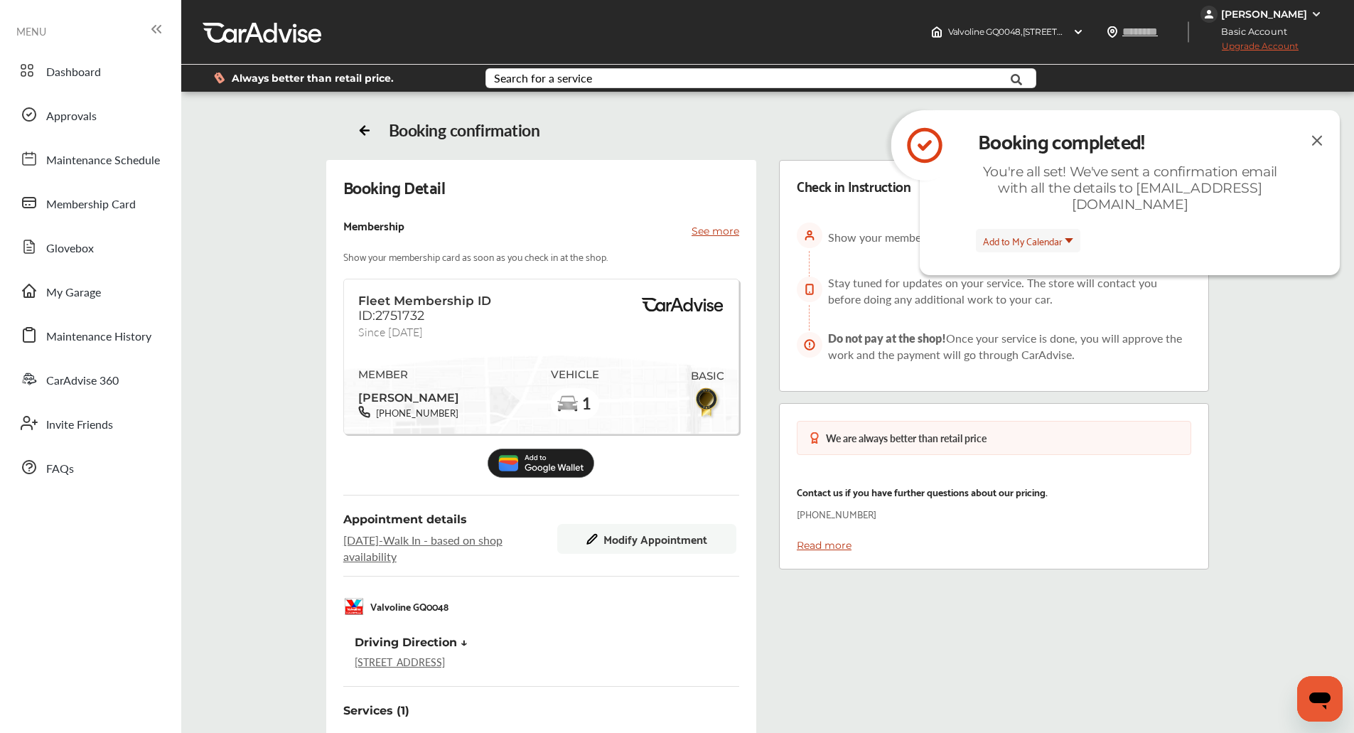
click at [1313, 143] on img at bounding box center [1316, 140] width 17 height 18
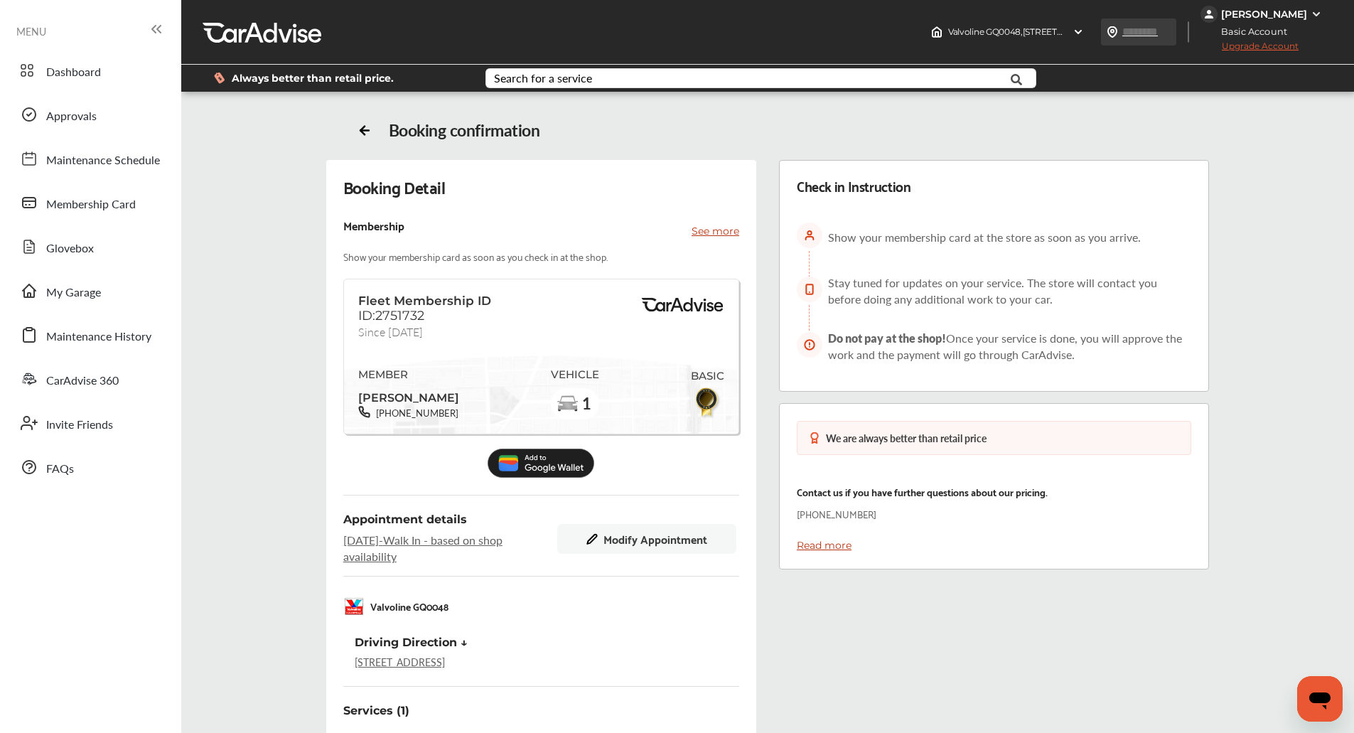
click at [1143, 33] on input "text" at bounding box center [1153, 31] width 65 height 15
type input "*****"
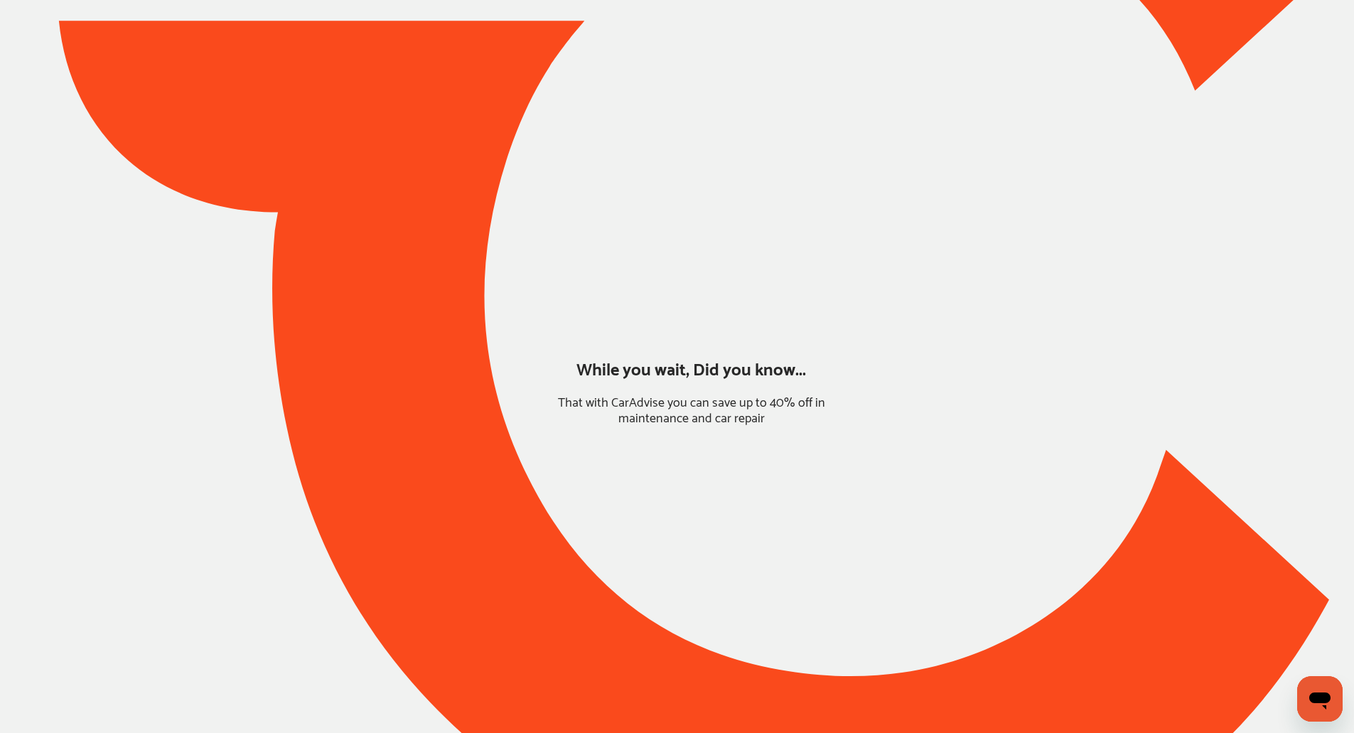
click at [1143, 97] on div "Valvoline GQ0048 , 12980 S. US [STREET_ADDRESS] [GEOGRAPHIC_DATA] GQ0048 12980 …" at bounding box center [767, 366] width 1173 height 733
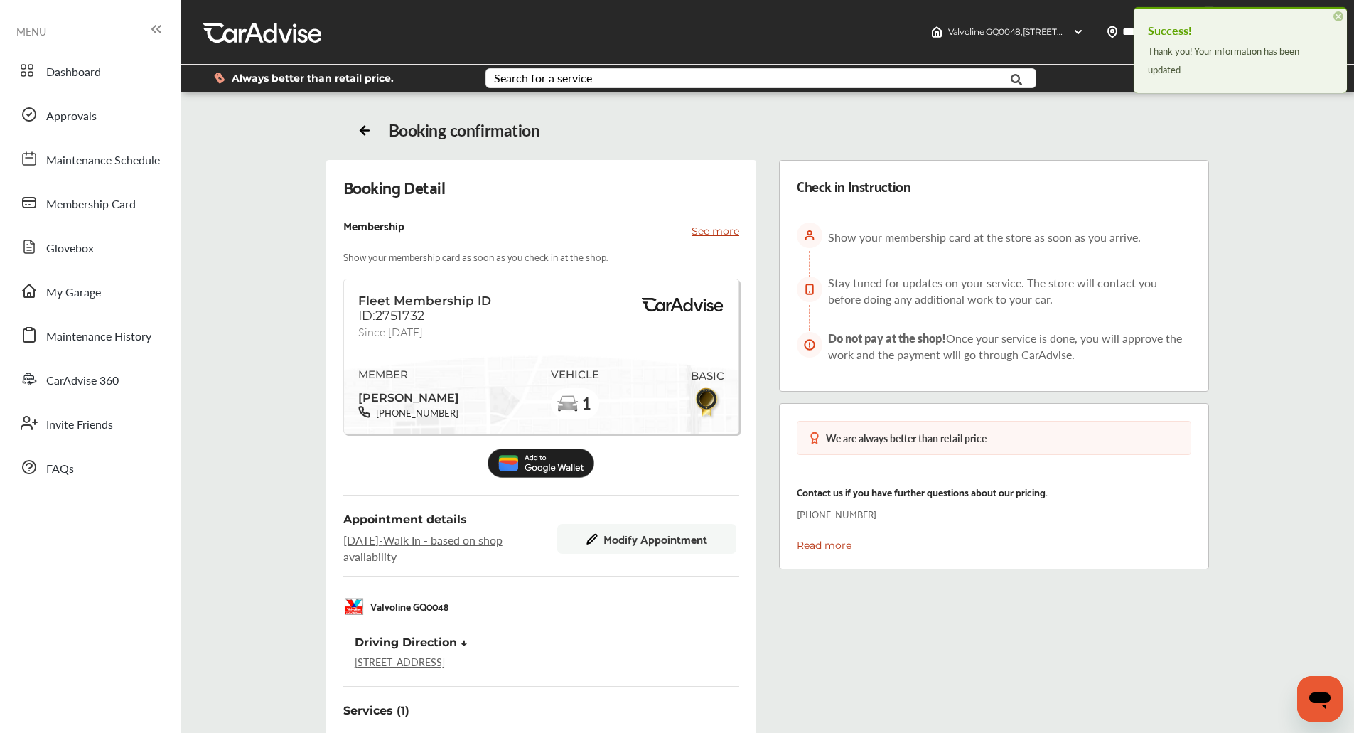
click at [1335, 16] on span "×" at bounding box center [1338, 16] width 10 height 10
